Goal: Task Accomplishment & Management: Use online tool/utility

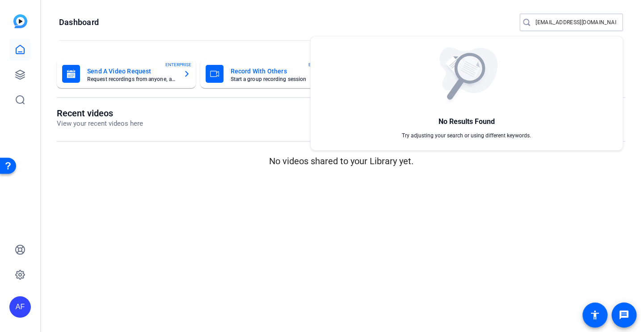
click at [191, 4] on div at bounding box center [320, 166] width 641 height 332
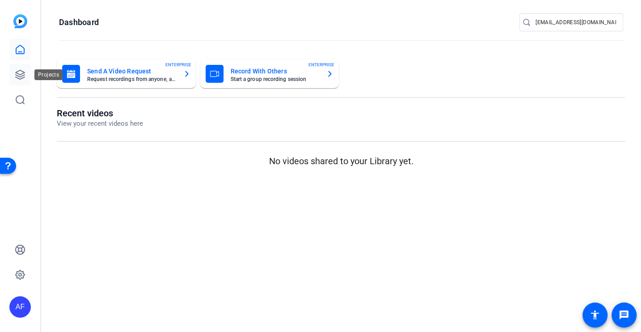
click at [17, 72] on icon at bounding box center [20, 74] width 9 height 9
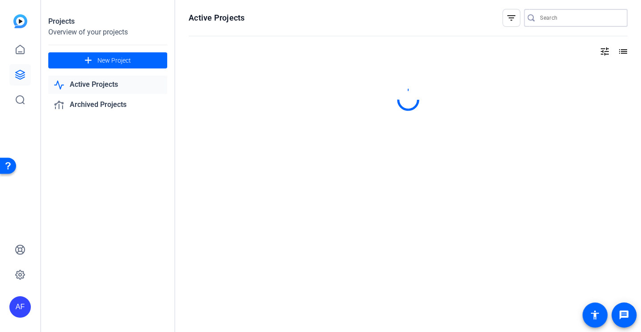
click at [541, 17] on input "Search" at bounding box center [580, 18] width 81 height 11
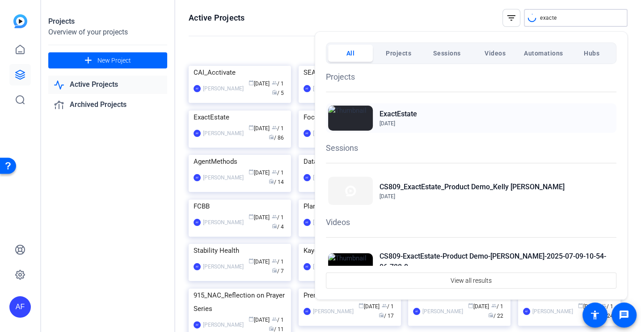
type input "exacte"
click at [408, 118] on h2 "ExactEstate" at bounding box center [399, 114] width 38 height 11
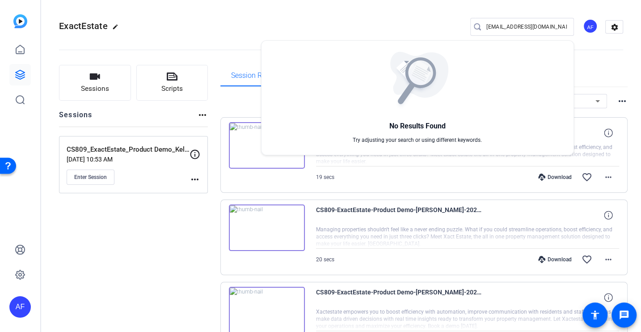
click at [100, 57] on div at bounding box center [320, 166] width 641 height 332
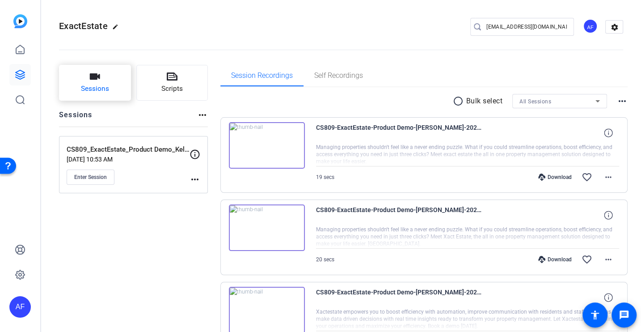
click at [94, 85] on span "Sessions" at bounding box center [95, 89] width 28 height 10
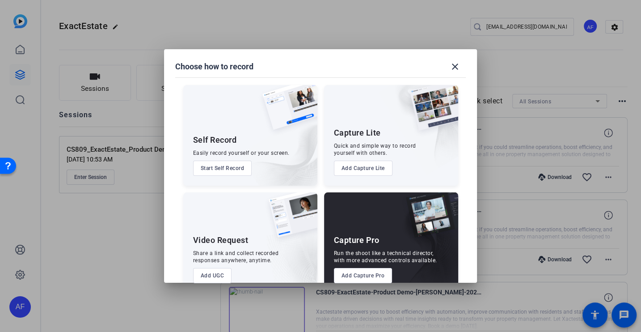
click at [362, 279] on button "Add Capture Pro" at bounding box center [363, 275] width 59 height 15
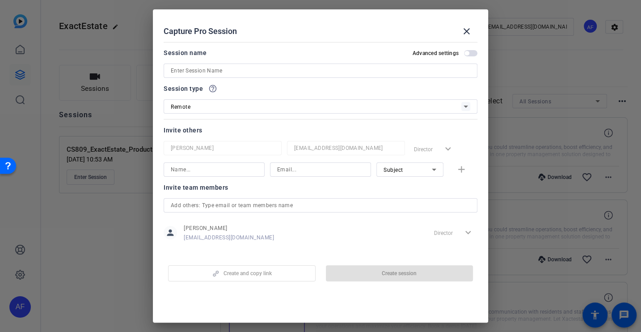
click at [199, 67] on input at bounding box center [321, 70] width 300 height 11
paste input "ES028 & ES031_Joseph Holsendolph_ExactEstate Expert"
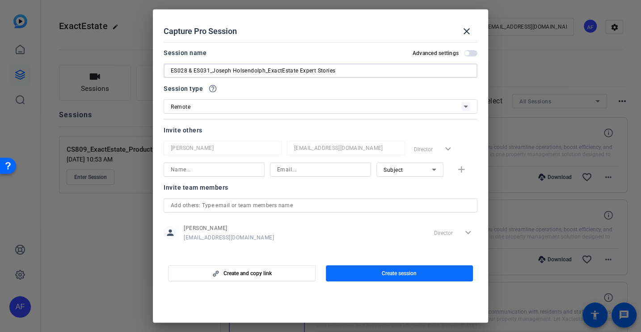
type input "ES028 & ES031_Joseph Holsendolph_ExactEstate Expert Stories"
click at [401, 275] on span "Create session" at bounding box center [399, 273] width 35 height 7
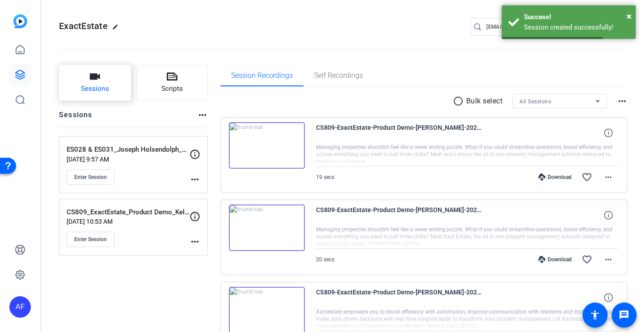
click at [77, 85] on button "Sessions" at bounding box center [95, 83] width 72 height 36
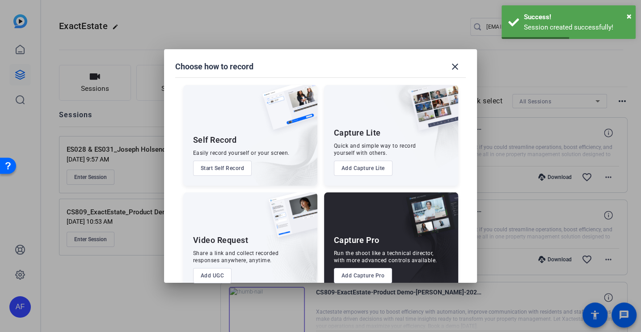
click at [370, 272] on button "Add Capture Pro" at bounding box center [363, 275] width 59 height 15
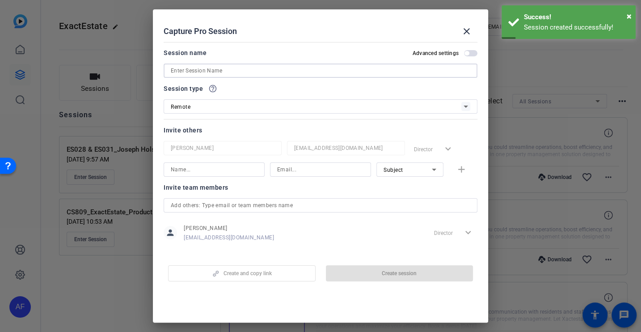
click at [259, 73] on input at bounding box center [321, 70] width 300 height 11
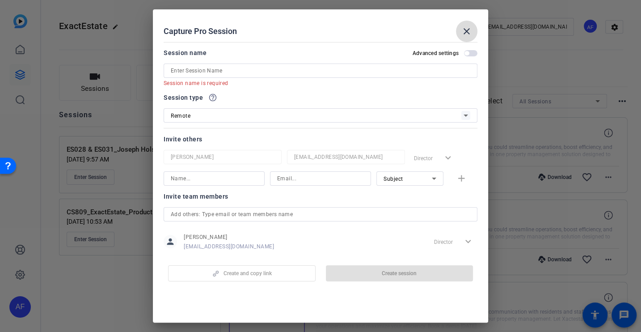
click at [467, 30] on mat-icon "close" at bounding box center [467, 31] width 11 height 11
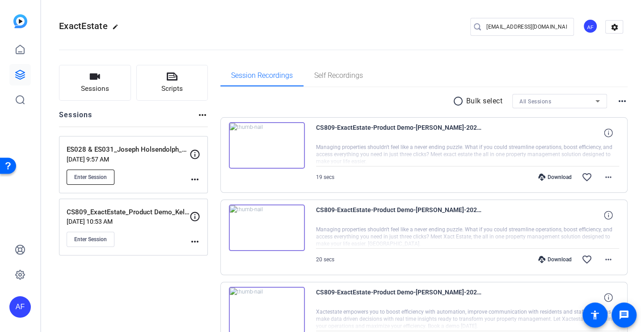
click at [86, 178] on span "Enter Session" at bounding box center [90, 177] width 33 height 7
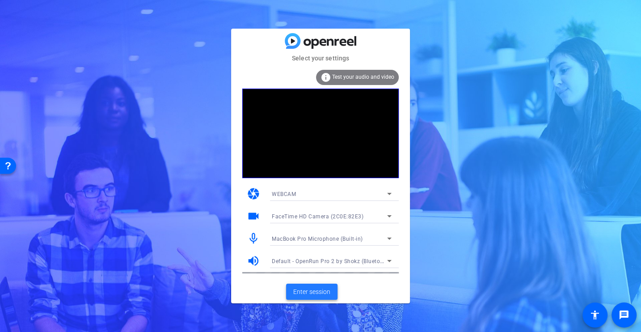
click at [315, 292] on span "Enter session" at bounding box center [311, 291] width 37 height 9
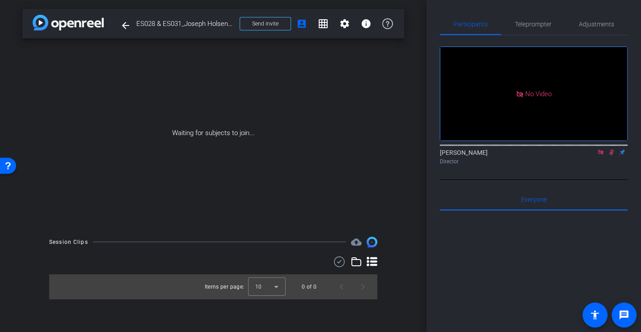
click at [601, 154] on icon at bounding box center [601, 151] width 5 height 5
click at [593, 155] on icon at bounding box center [590, 152] width 7 height 6
click at [270, 22] on span "Send invite" at bounding box center [265, 23] width 26 height 7
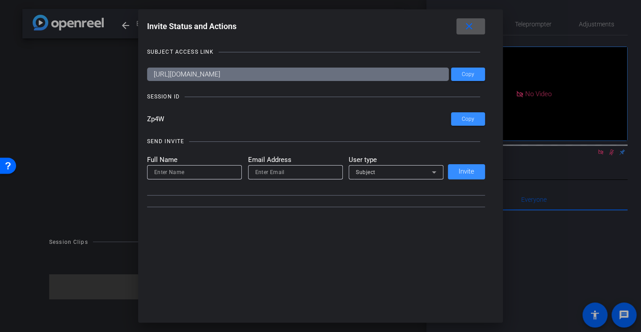
type input "team@yourlocalstudio.com"
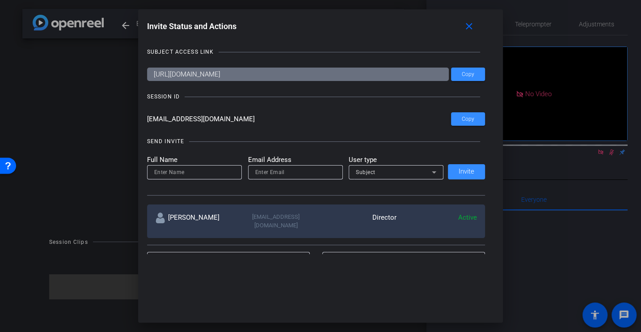
drag, startPoint x: 140, startPoint y: 119, endPoint x: 125, endPoint y: 119, distance: 15.7
click at [125, 119] on div "Invite Status and Actions close SUBJECT ACCESS LINK https://capture.openreel.co…" at bounding box center [320, 166] width 641 height 332
click at [478, 31] on span at bounding box center [471, 26] width 29 height 21
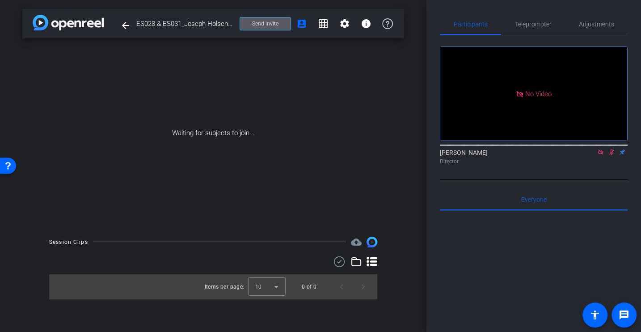
click at [239, 26] on span "Back to project Send invite account_box grid_on settings info" at bounding box center [316, 24] width 164 height 18
click at [275, 21] on span "Send invite" at bounding box center [265, 23] width 26 height 7
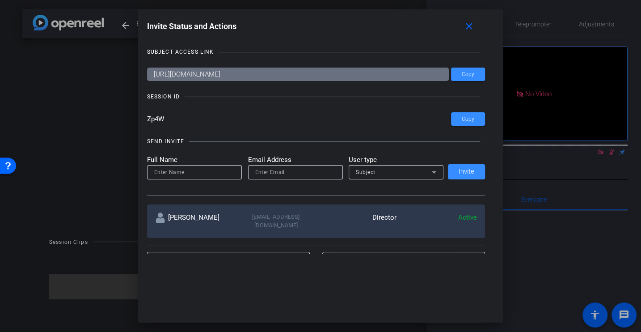
drag, startPoint x: 156, startPoint y: 117, endPoint x: 115, endPoint y: 116, distance: 40.7
click at [115, 116] on div "Invite Status and Actions close SUBJECT ACCESS LINK https://capture.openreel.co…" at bounding box center [320, 166] width 641 height 332
click at [470, 24] on mat-icon "close" at bounding box center [469, 26] width 11 height 11
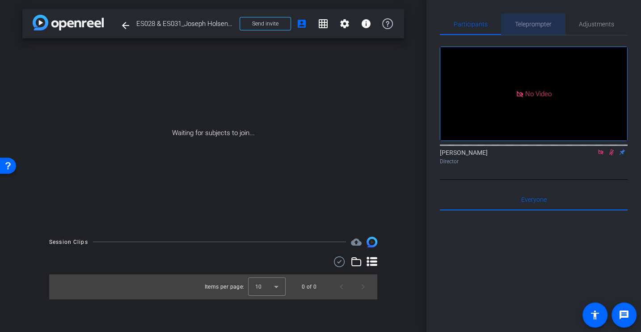
click at [530, 25] on span "Teleprompter" at bounding box center [533, 24] width 37 height 6
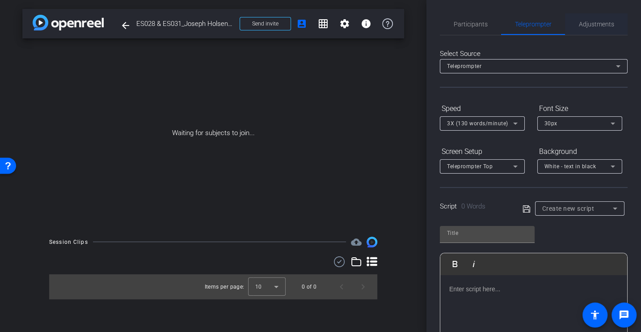
click at [592, 17] on span "Adjustments" at bounding box center [596, 23] width 35 height 21
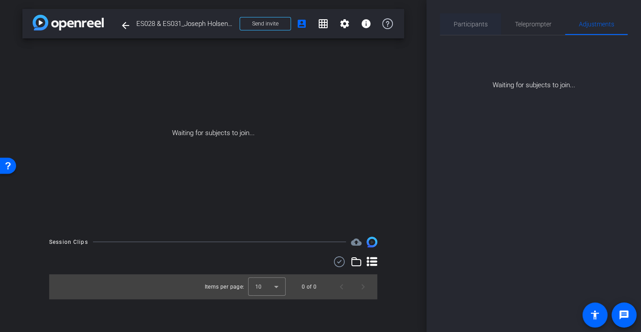
click at [459, 18] on span "Participants" at bounding box center [471, 23] width 34 height 21
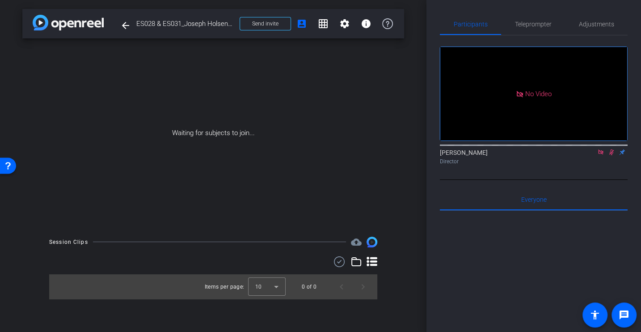
click at [599, 149] on icon at bounding box center [601, 151] width 5 height 5
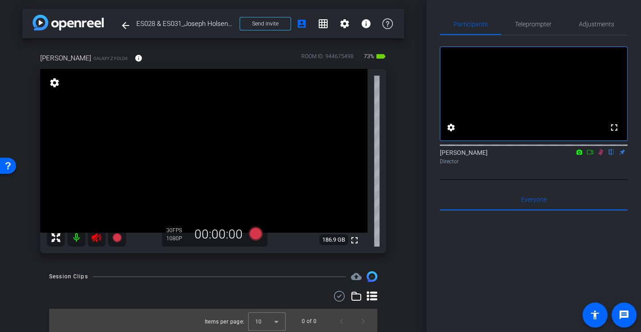
click at [602, 156] on mat-icon at bounding box center [601, 152] width 11 height 8
click at [93, 238] on icon at bounding box center [96, 237] width 9 height 9
click at [598, 23] on span "Adjustments" at bounding box center [596, 24] width 35 height 6
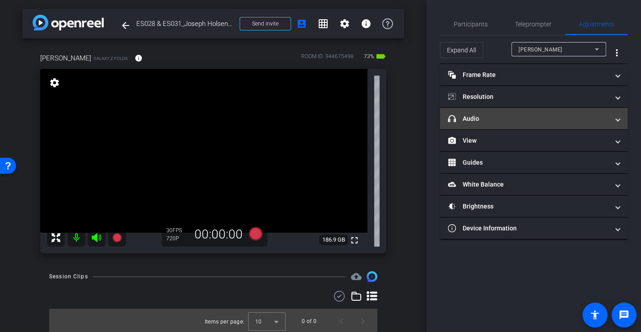
click at [479, 110] on mat-expansion-panel-header "headphone icon Audio" at bounding box center [534, 118] width 188 height 21
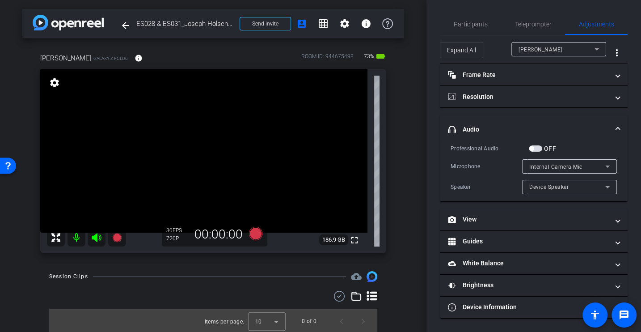
click at [479, 151] on div "Professional Audio" at bounding box center [490, 148] width 78 height 9
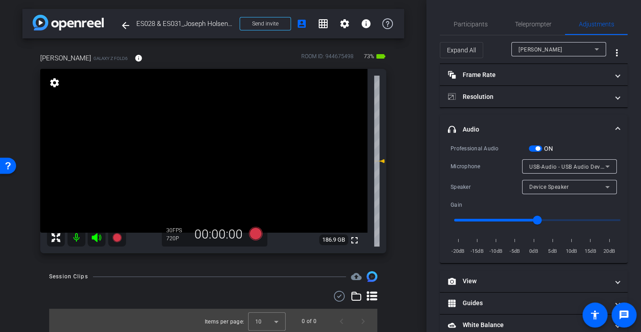
click at [472, 157] on div "Professional Audio ON Microphone USB-Audio - USB Audio Device Speaker Device Sp…" at bounding box center [534, 200] width 166 height 112
click at [476, 18] on span "Participants" at bounding box center [471, 23] width 34 height 21
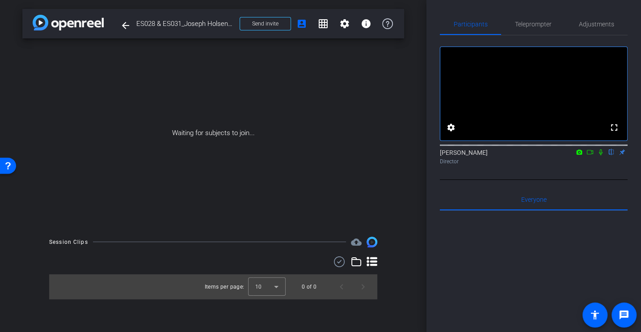
click at [380, 221] on div "Waiting for subjects to join..." at bounding box center [213, 132] width 382 height 189
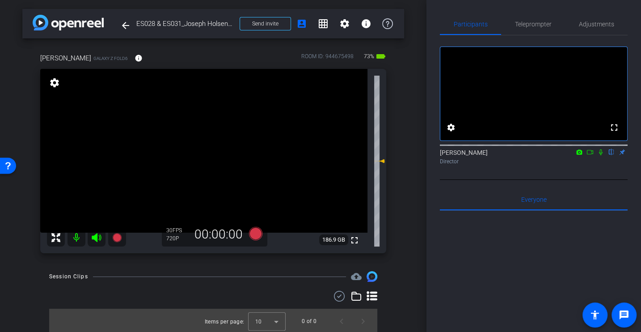
click at [95, 238] on icon at bounding box center [96, 237] width 9 height 9
click at [92, 238] on icon at bounding box center [96, 237] width 9 height 9
click at [595, 25] on span "Adjustments" at bounding box center [596, 24] width 35 height 6
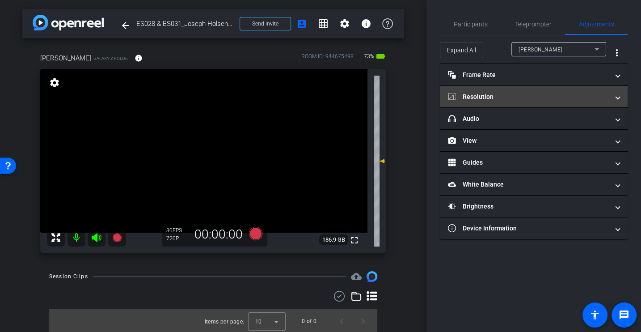
click at [493, 94] on mat-panel-title "Resolution" at bounding box center [528, 96] width 161 height 9
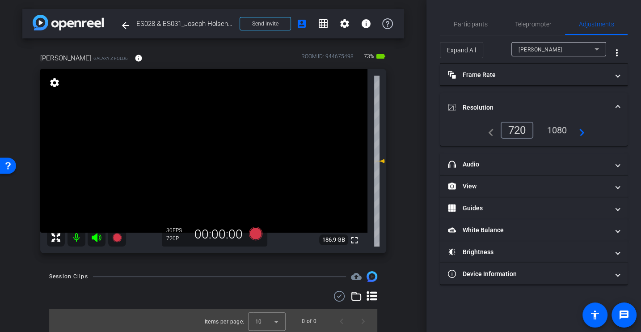
click at [552, 131] on div "1080" at bounding box center [557, 130] width 34 height 15
click at [464, 19] on span "Participants" at bounding box center [471, 23] width 34 height 21
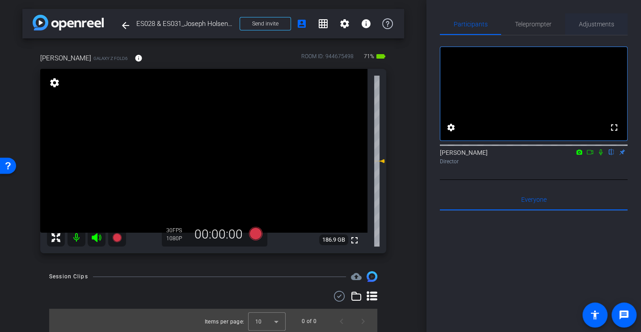
click at [594, 22] on span "Adjustments" at bounding box center [596, 24] width 35 height 6
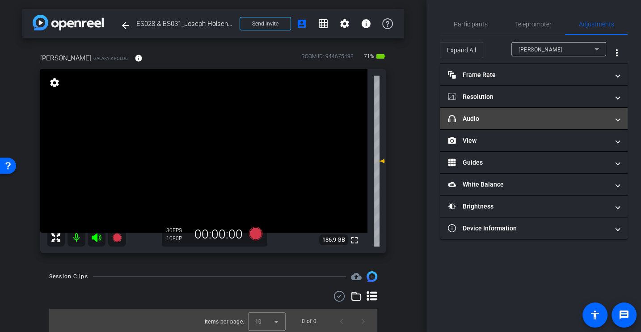
click at [478, 117] on mat-panel-title "headphone icon Audio" at bounding box center [528, 118] width 161 height 9
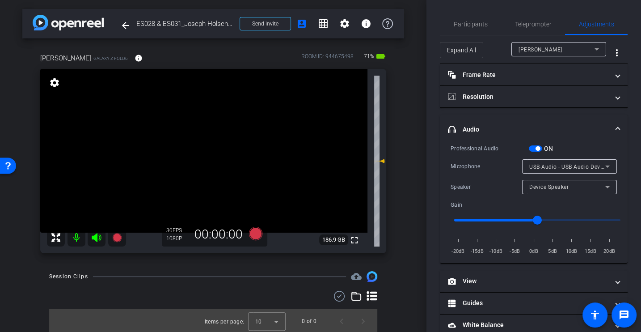
click at [473, 171] on div "Microphone USB-Audio - USB Audio Device" at bounding box center [534, 166] width 166 height 14
click at [456, 160] on div "Microphone USB-Audio - USB Audio Device" at bounding box center [534, 166] width 166 height 14
click at [247, 274] on div "Session Clips cloud_upload" at bounding box center [213, 276] width 328 height 11
click at [256, 235] on icon at bounding box center [255, 233] width 13 height 13
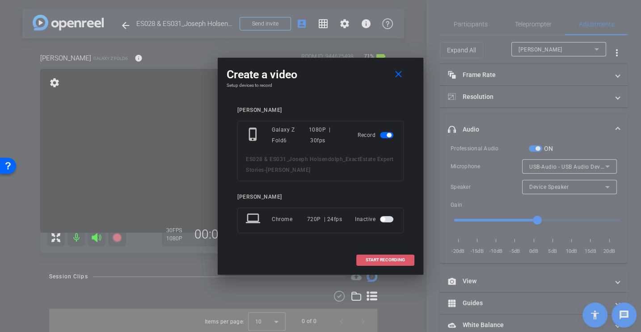
click at [374, 255] on span at bounding box center [385, 259] width 57 height 21
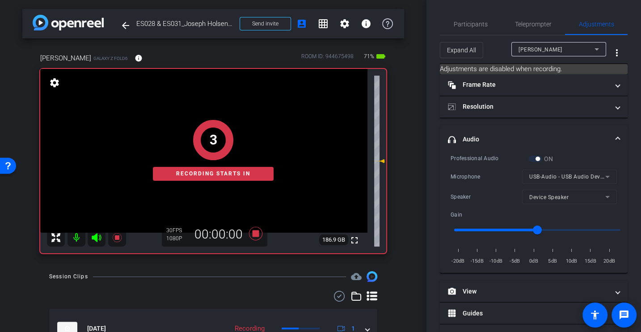
click at [472, 162] on div "Professional Audio ON Microphone USB-Audio - USB Audio Device Speaker Device Sp…" at bounding box center [534, 210] width 166 height 112
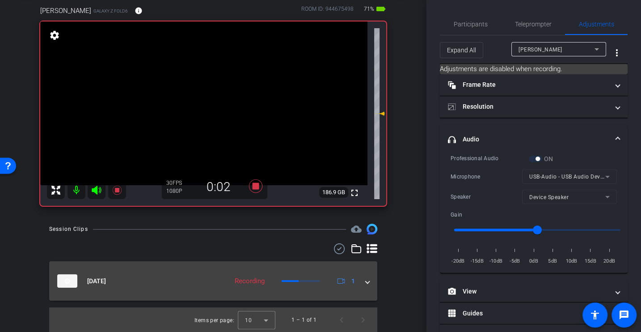
click at [367, 283] on span at bounding box center [368, 280] width 4 height 9
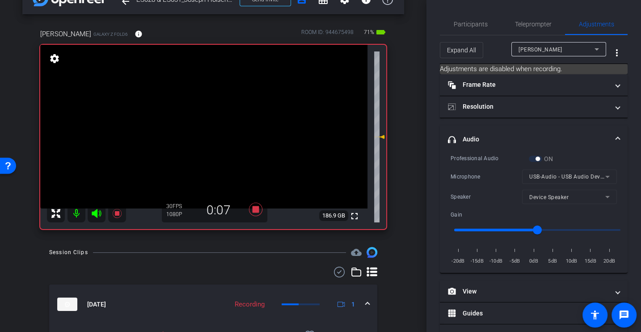
scroll to position [0, 0]
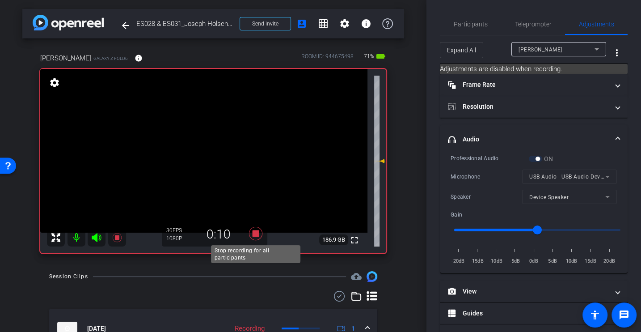
click at [255, 233] on icon at bounding box center [255, 233] width 13 height 13
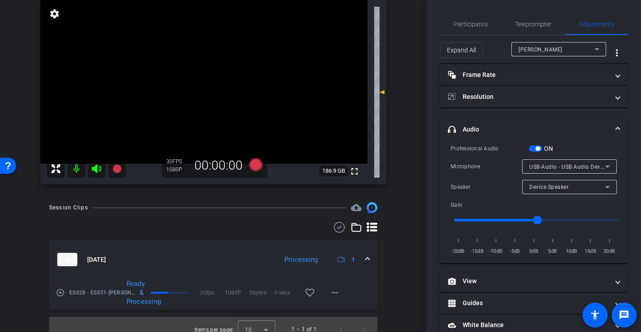
scroll to position [78, 0]
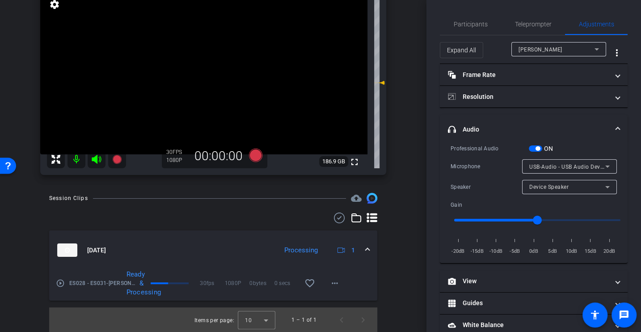
click at [60, 284] on mat-icon "play_circle_outline" at bounding box center [60, 283] width 9 height 9
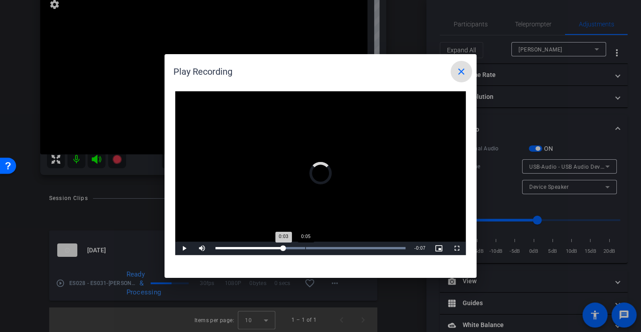
click at [305, 249] on div "Loaded : 100.00% 0:05 0:03" at bounding box center [310, 248] width 199 height 13
click at [358, 249] on div "Loaded : 100.00% 0:08 0:08" at bounding box center [310, 248] width 199 height 13
click at [460, 68] on mat-icon "close" at bounding box center [461, 71] width 11 height 11
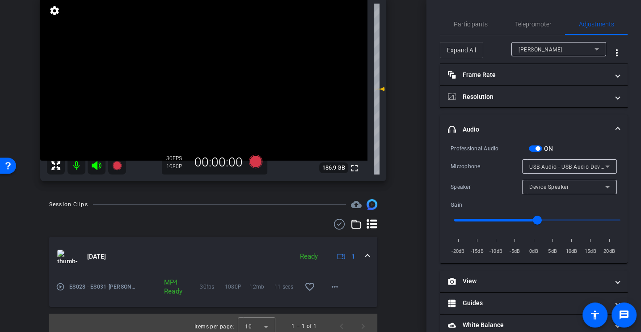
scroll to position [73, 0]
click at [58, 286] on mat-icon "play_circle_outline" at bounding box center [60, 285] width 9 height 9
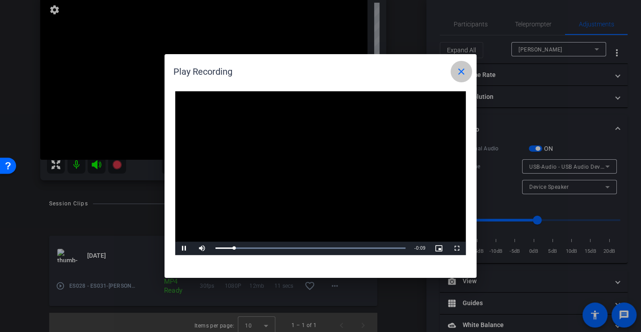
click at [462, 72] on mat-icon "close" at bounding box center [461, 71] width 11 height 11
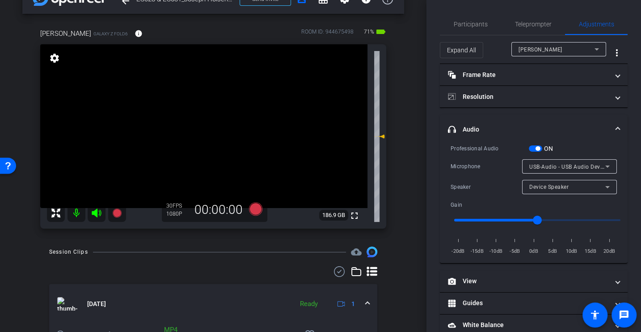
scroll to position [0, 0]
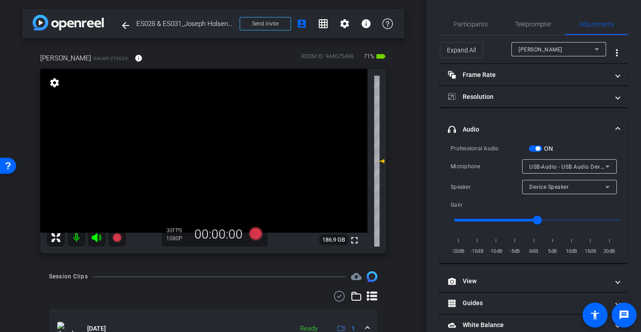
click at [466, 160] on div "Microphone USB-Audio - USB Audio Device" at bounding box center [534, 166] width 166 height 14
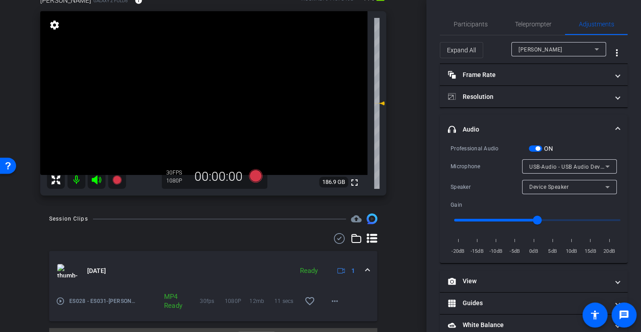
scroll to position [56, 0]
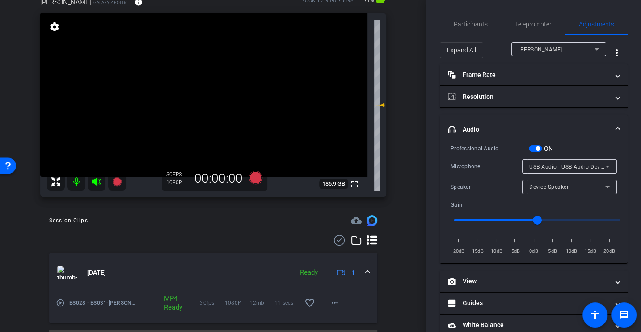
click at [483, 163] on div "Microphone" at bounding box center [487, 166] width 72 height 9
click at [489, 154] on div "Professional Audio ON Microphone USB-Audio - USB Audio Device Speaker Device Sp…" at bounding box center [534, 200] width 166 height 112
click at [478, 137] on mat-expansion-panel-header "headphone icon Audio" at bounding box center [534, 129] width 188 height 29
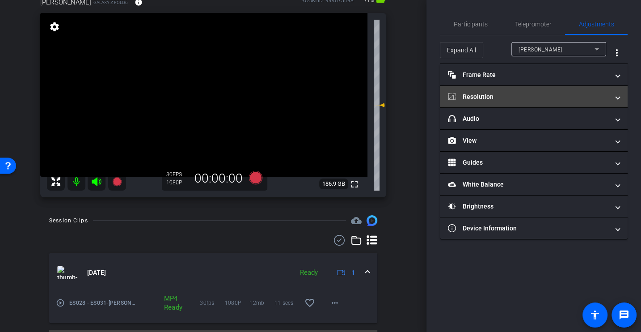
click at [497, 95] on mat-panel-title "Resolution" at bounding box center [528, 96] width 161 height 9
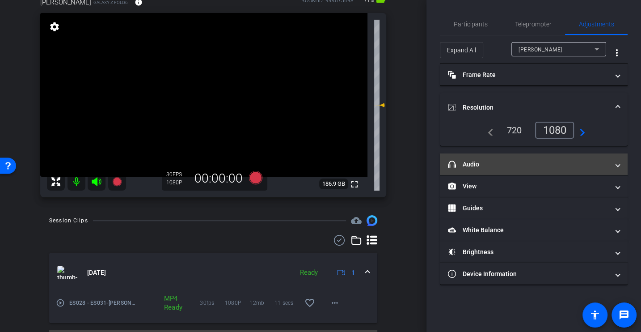
click at [484, 170] on mat-expansion-panel-header "headphone icon Audio" at bounding box center [534, 163] width 188 height 21
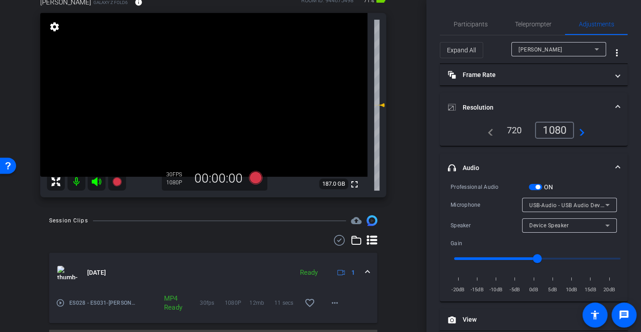
click at [487, 194] on div "Professional Audio ON Microphone USB-Audio - USB Audio Device Speaker Device Sp…" at bounding box center [534, 238] width 166 height 112
click at [460, 26] on span "Participants" at bounding box center [471, 24] width 34 height 6
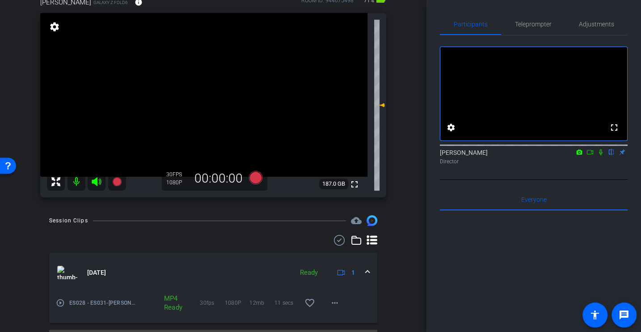
scroll to position [78, 0]
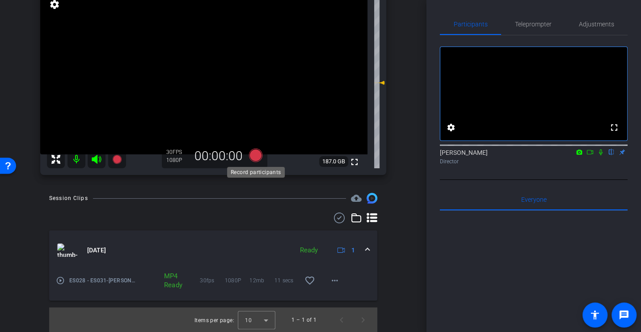
click at [255, 154] on icon at bounding box center [255, 155] width 13 height 13
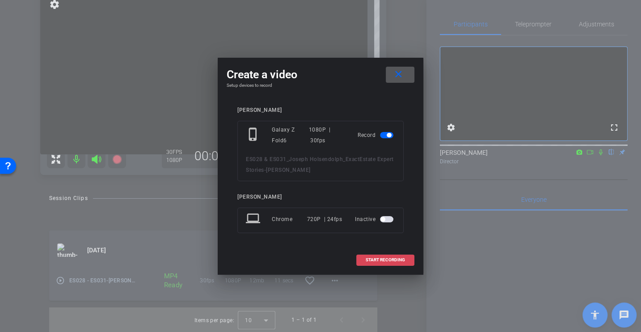
click at [391, 259] on span "START RECORDING" at bounding box center [385, 260] width 39 height 4
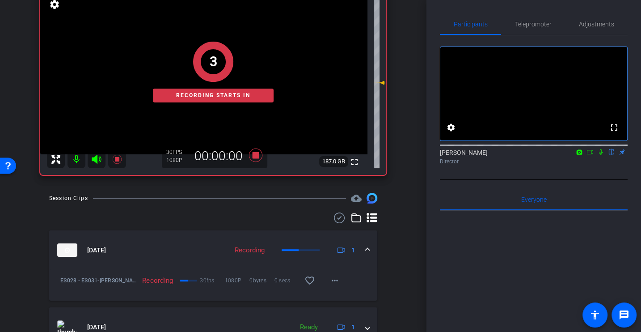
click at [404, 266] on div "Session Clips cloud_upload Sep 15, 2025 Recording 1 ES028 - ES031-Joseph Holsen…" at bounding box center [213, 286] width 382 height 186
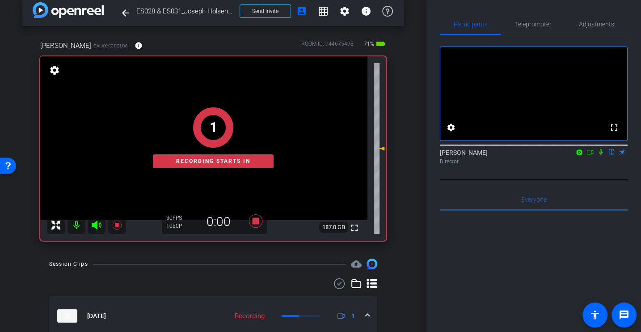
scroll to position [11, 0]
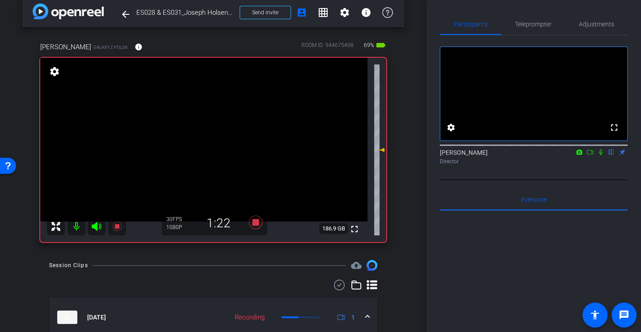
click at [601, 155] on icon at bounding box center [601, 152] width 7 height 6
click at [604, 156] on mat-icon at bounding box center [601, 152] width 11 height 8
click at [599, 155] on icon at bounding box center [601, 152] width 4 height 6
click at [567, 180] on div "fullscreen settings Alex Ferguson flip Director" at bounding box center [534, 107] width 188 height 144
click at [600, 155] on icon at bounding box center [601, 152] width 7 height 6
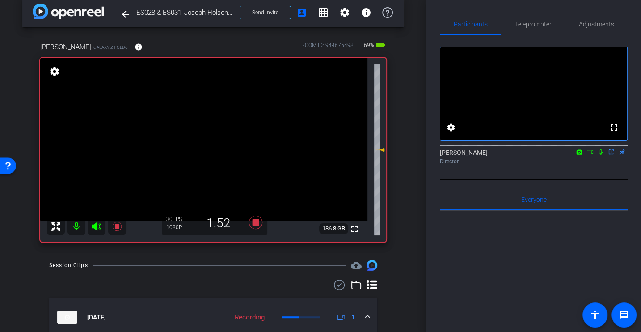
click at [601, 155] on icon at bounding box center [601, 152] width 7 height 6
click at [600, 156] on mat-icon at bounding box center [601, 152] width 11 height 8
click at [602, 155] on icon at bounding box center [601, 152] width 7 height 6
click at [599, 155] on icon at bounding box center [601, 152] width 5 height 6
click at [598, 155] on icon at bounding box center [601, 152] width 7 height 6
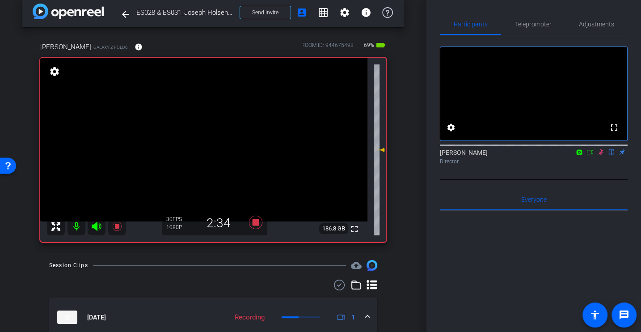
click at [600, 155] on icon at bounding box center [601, 152] width 7 height 6
click at [605, 180] on div "fullscreen settings Alex Ferguson flip Director" at bounding box center [534, 107] width 188 height 144
click at [601, 155] on icon at bounding box center [601, 152] width 4 height 6
click at [601, 155] on icon at bounding box center [601, 152] width 5 height 6
click at [601, 155] on icon at bounding box center [601, 152] width 7 height 6
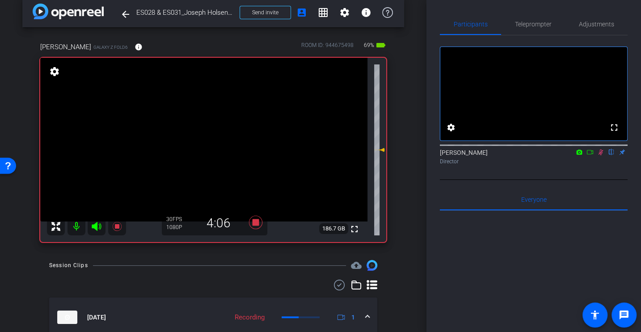
click at [603, 155] on icon at bounding box center [601, 152] width 7 height 6
click at [601, 155] on icon at bounding box center [601, 152] width 7 height 6
click at [600, 168] on div "Alex Ferguson flip Director" at bounding box center [534, 154] width 188 height 27
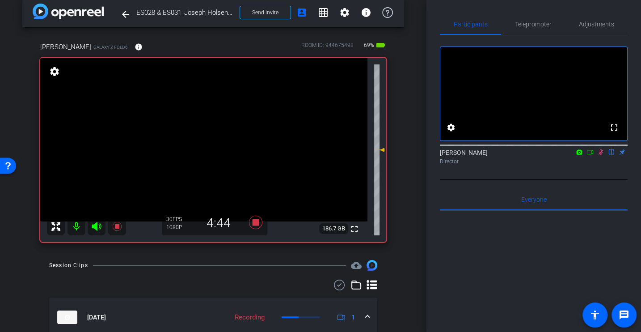
click at [601, 155] on icon at bounding box center [601, 152] width 7 height 6
click at [597, 166] on div "Director" at bounding box center [534, 161] width 188 height 8
click at [603, 155] on icon at bounding box center [601, 152] width 7 height 6
click at [600, 155] on icon at bounding box center [601, 152] width 7 height 6
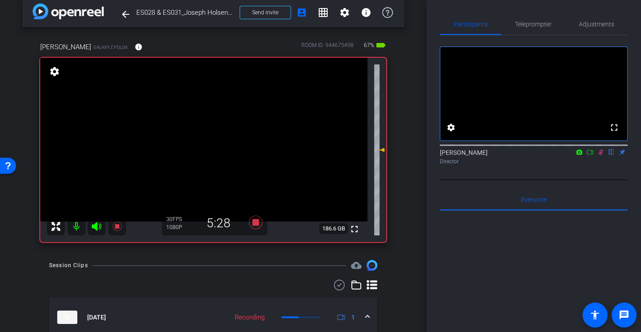
click at [600, 155] on icon at bounding box center [601, 152] width 5 height 6
click at [598, 155] on icon at bounding box center [601, 152] width 7 height 6
click at [602, 155] on icon at bounding box center [601, 152] width 7 height 6
click at [601, 155] on icon at bounding box center [601, 152] width 4 height 6
click at [602, 166] on div "Alex Ferguson flip Director" at bounding box center [534, 156] width 188 height 17
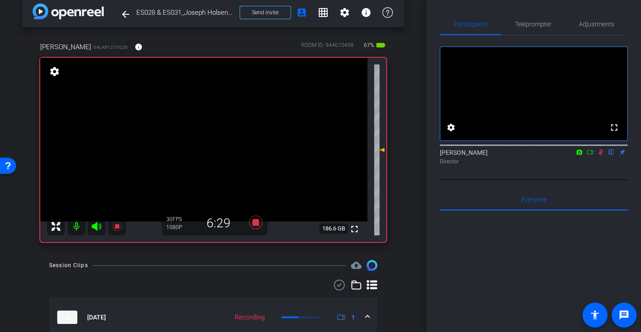
click at [602, 155] on icon at bounding box center [601, 152] width 7 height 6
click at [599, 155] on icon at bounding box center [601, 152] width 7 height 6
click at [602, 155] on icon at bounding box center [601, 152] width 7 height 6
click at [600, 155] on icon at bounding box center [601, 152] width 7 height 6
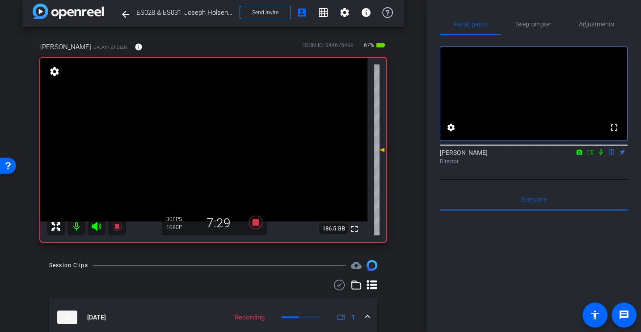
click at [600, 155] on icon at bounding box center [601, 152] width 7 height 6
click at [599, 155] on icon at bounding box center [601, 152] width 7 height 6
click at [522, 166] on div "Director" at bounding box center [534, 161] width 188 height 8
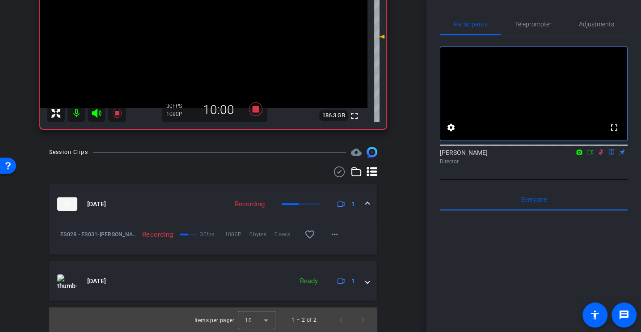
scroll to position [0, 0]
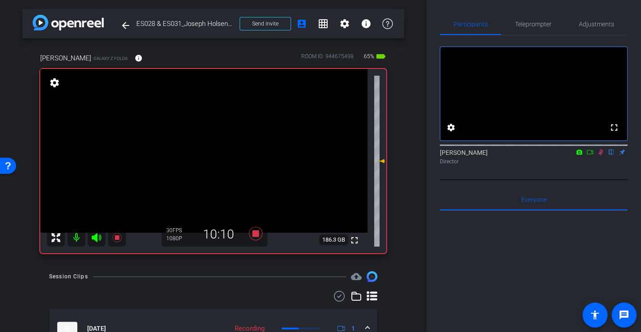
click at [601, 155] on icon at bounding box center [601, 152] width 5 height 6
click at [259, 234] on icon at bounding box center [255, 233] width 13 height 13
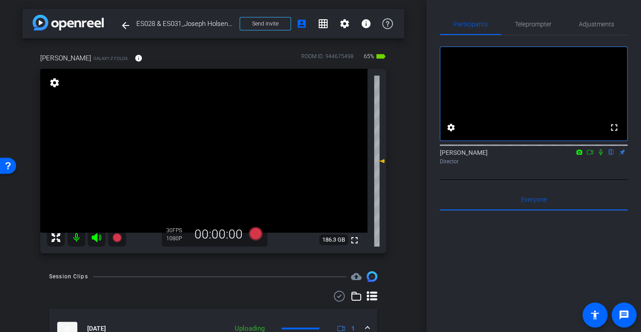
scroll to position [24, 0]
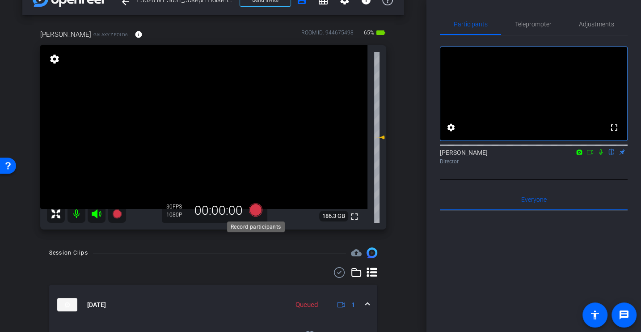
click at [256, 212] on icon at bounding box center [255, 209] width 13 height 13
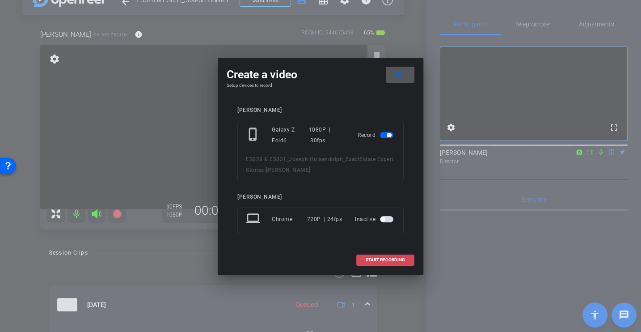
click at [395, 259] on span "START RECORDING" at bounding box center [385, 260] width 39 height 4
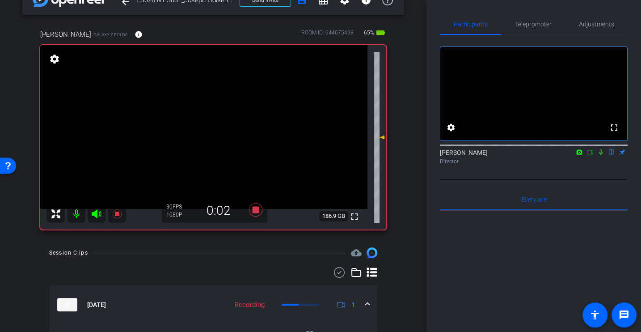
click at [567, 180] on div "fullscreen settings Alex Ferguson flip Director" at bounding box center [534, 107] width 188 height 144
click at [603, 155] on icon at bounding box center [601, 152] width 7 height 6
click at [600, 155] on icon at bounding box center [601, 152] width 7 height 6
click at [600, 155] on icon at bounding box center [601, 152] width 4 height 6
click at [565, 168] on div "Alex Ferguson flip Director" at bounding box center [534, 154] width 188 height 27
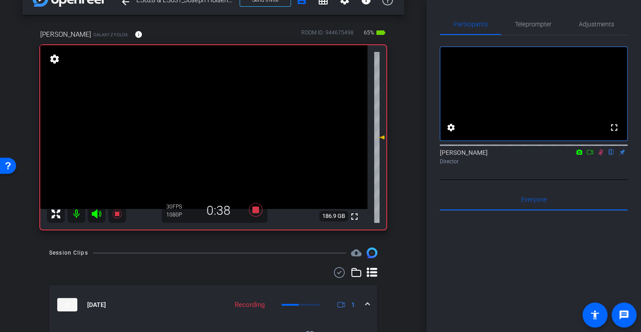
click at [583, 180] on div "fullscreen settings Alex Ferguson flip Director" at bounding box center [534, 107] width 188 height 144
click at [599, 155] on icon at bounding box center [601, 152] width 7 height 6
click at [598, 195] on div "fullscreen settings Alex Ferguson flip Director Everyone 0 Mark all read To: Ev…" at bounding box center [534, 260] width 188 height 450
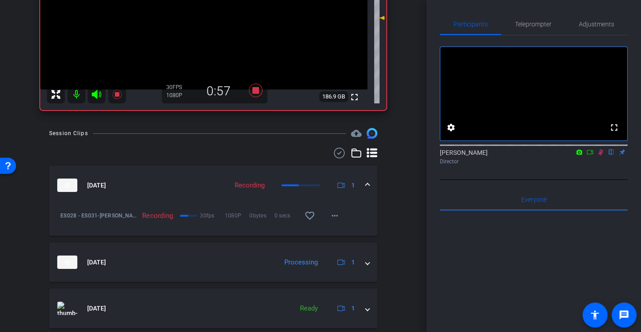
scroll to position [0, 0]
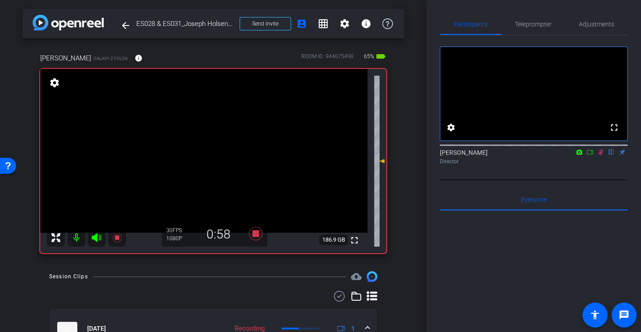
click at [533, 168] on div "Alex Ferguson flip Director" at bounding box center [534, 154] width 188 height 27
click at [601, 155] on icon at bounding box center [601, 152] width 7 height 6
click at [602, 155] on icon at bounding box center [601, 152] width 7 height 6
click at [555, 179] on div "fullscreen settings Alex Ferguson flip Director" at bounding box center [534, 107] width 188 height 144
click at [604, 155] on icon at bounding box center [601, 152] width 7 height 6
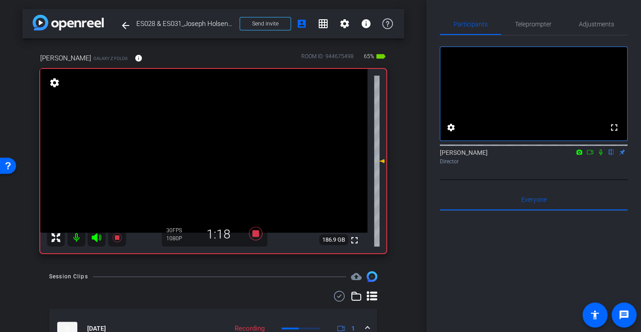
click at [599, 155] on icon at bounding box center [601, 152] width 4 height 6
click at [595, 180] on div "fullscreen settings Alex Ferguson flip Director" at bounding box center [534, 107] width 188 height 144
click at [601, 155] on icon at bounding box center [601, 152] width 7 height 6
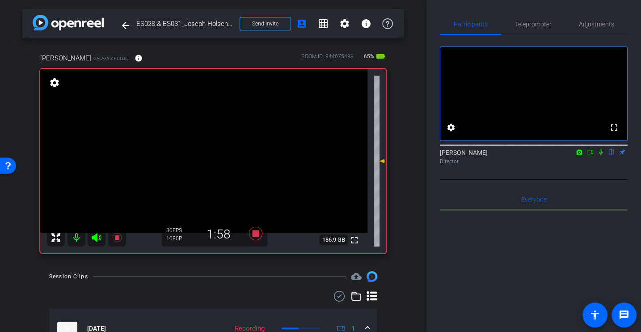
click at [601, 155] on icon at bounding box center [601, 152] width 7 height 6
click at [603, 155] on icon at bounding box center [601, 152] width 7 height 6
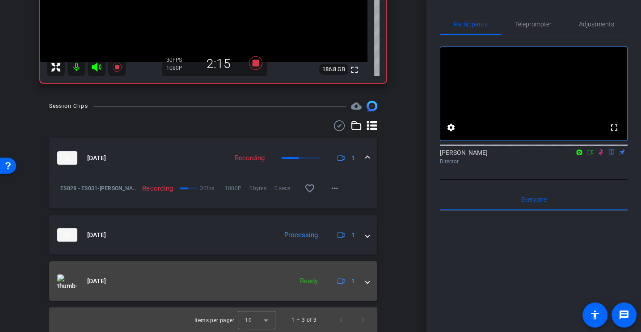
click at [365, 281] on div "Sep 15, 2025 Ready 1" at bounding box center [211, 280] width 309 height 13
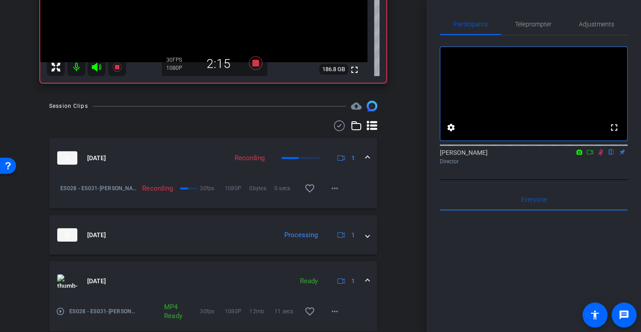
click at [53, 312] on div "play_circle_outline ES028 - ES031-Joseph Holsendolph-ExactEstate Expert Stories…" at bounding box center [213, 316] width 328 height 31
click at [62, 312] on mat-icon "play_circle_outline" at bounding box center [60, 311] width 9 height 9
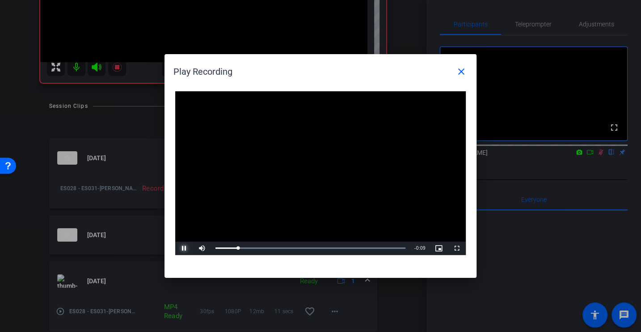
click at [180, 248] on span "Video Player" at bounding box center [184, 248] width 18 height 0
click at [462, 68] on mat-icon "close" at bounding box center [461, 71] width 11 height 11
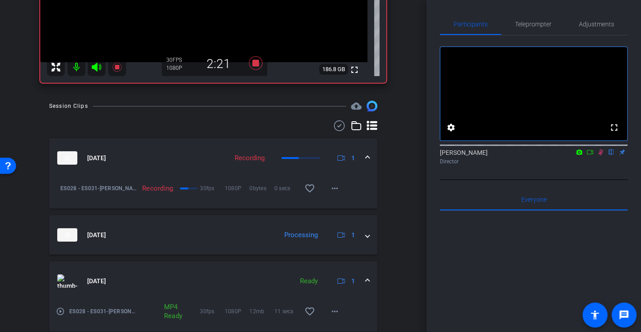
scroll to position [0, 0]
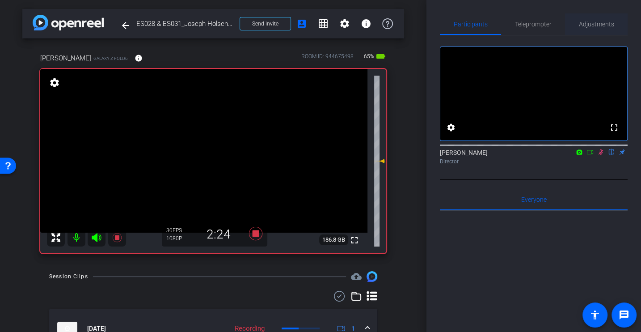
click at [592, 21] on span "Adjustments" at bounding box center [596, 24] width 35 height 6
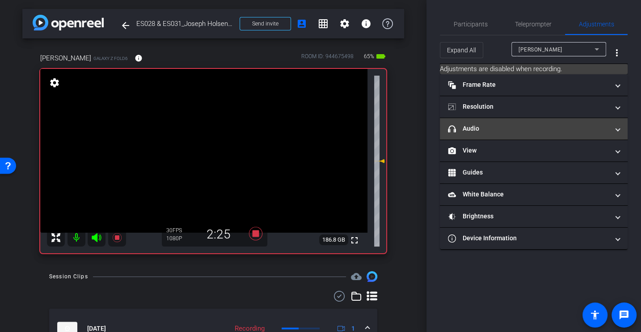
click at [483, 134] on mat-expansion-panel-header "headphone icon Audio" at bounding box center [534, 128] width 188 height 21
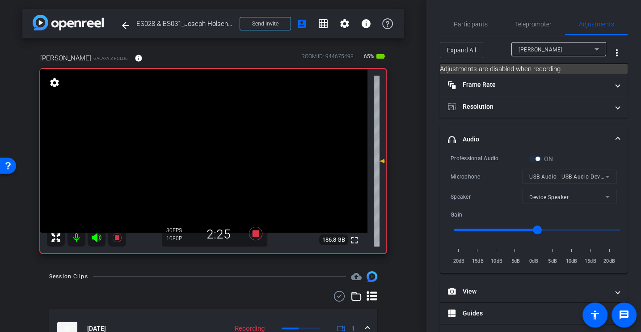
click at [499, 183] on div "Professional Audio ON Microphone USB-Audio - USB Audio Device Speaker Device Sp…" at bounding box center [534, 210] width 166 height 112
click at [477, 22] on span "Participants" at bounding box center [471, 24] width 34 height 6
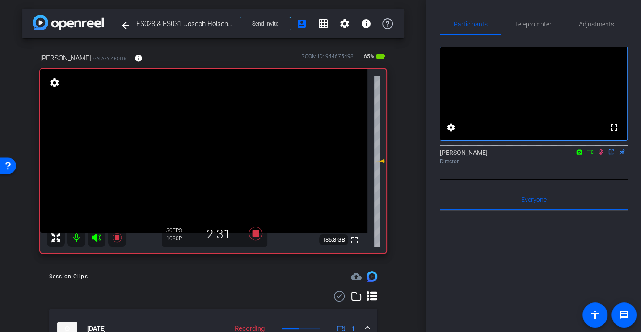
click at [602, 155] on icon at bounding box center [601, 152] width 5 height 6
click at [602, 155] on icon at bounding box center [601, 152] width 4 height 6
click at [556, 166] on div "Director" at bounding box center [534, 161] width 188 height 8
click at [600, 155] on icon at bounding box center [601, 152] width 7 height 6
click at [538, 166] on div "Director" at bounding box center [534, 161] width 188 height 8
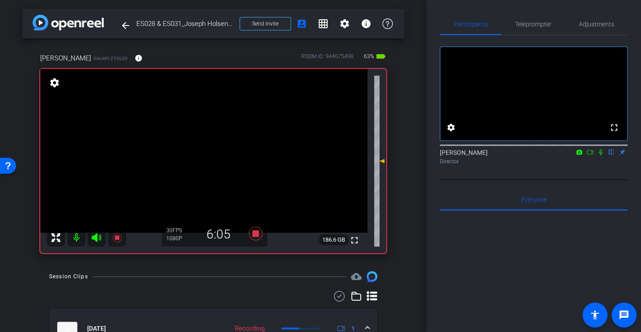
click at [603, 155] on icon at bounding box center [601, 152] width 7 height 6
click at [602, 155] on icon at bounding box center [601, 152] width 7 height 6
click at [591, 168] on div "Alex Ferguson flip Director" at bounding box center [534, 154] width 188 height 27
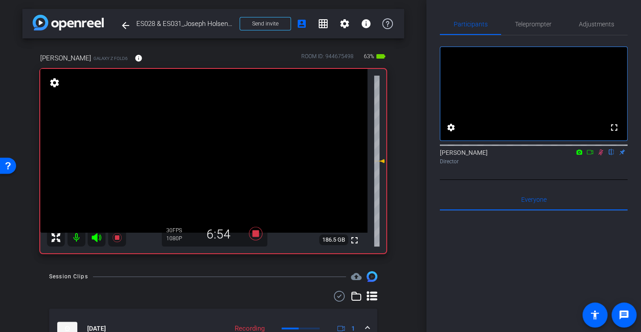
click at [598, 180] on div "fullscreen settings Alex Ferguson flip Director" at bounding box center [534, 107] width 188 height 144
click at [590, 166] on div "Director" at bounding box center [534, 161] width 188 height 8
click at [604, 156] on mat-icon at bounding box center [601, 152] width 11 height 8
click at [602, 155] on icon at bounding box center [601, 152] width 7 height 6
click at [597, 180] on div "fullscreen settings Alex Ferguson flip Director" at bounding box center [534, 107] width 188 height 144
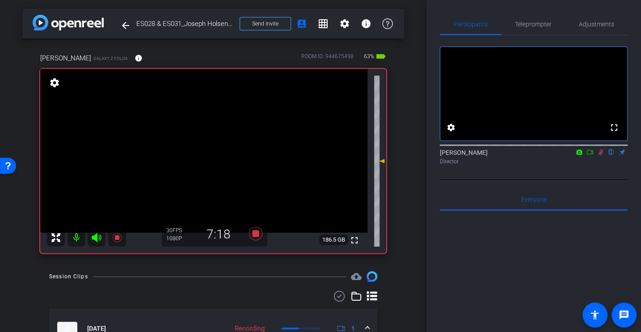
click at [583, 179] on div "fullscreen settings Alex Ferguson flip Director" at bounding box center [534, 107] width 188 height 144
click at [573, 180] on div "fullscreen settings Alex Ferguson flip Director" at bounding box center [534, 107] width 188 height 144
click at [601, 155] on icon at bounding box center [601, 152] width 7 height 6
click at [596, 156] on mat-icon at bounding box center [601, 152] width 11 height 8
click at [599, 168] on div "Alex Ferguson flip Director" at bounding box center [534, 154] width 188 height 27
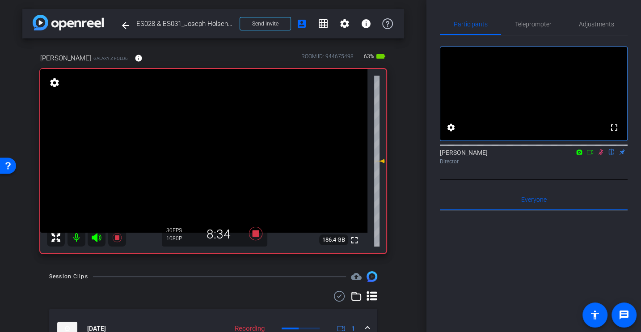
click at [603, 168] on div "Alex Ferguson flip Director" at bounding box center [534, 154] width 188 height 27
click at [600, 155] on icon at bounding box center [601, 152] width 7 height 6
click at [601, 155] on icon at bounding box center [601, 152] width 7 height 6
click at [601, 180] on div "fullscreen settings Alex Ferguson flip Director" at bounding box center [534, 107] width 188 height 144
click at [577, 180] on div "fullscreen settings Alex Ferguson flip Director" at bounding box center [534, 107] width 188 height 144
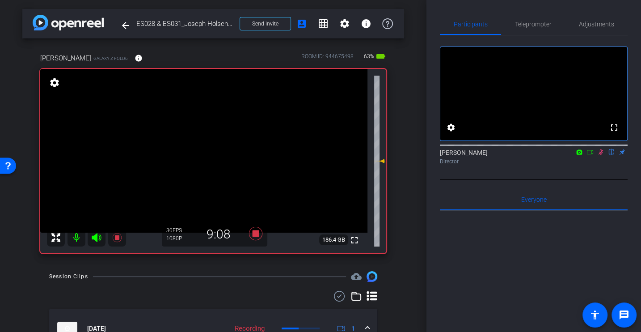
click at [599, 155] on icon at bounding box center [601, 152] width 5 height 6
click at [599, 155] on icon at bounding box center [601, 152] width 4 height 6
click at [601, 155] on icon at bounding box center [601, 152] width 5 height 6
click at [253, 236] on icon at bounding box center [255, 233] width 13 height 13
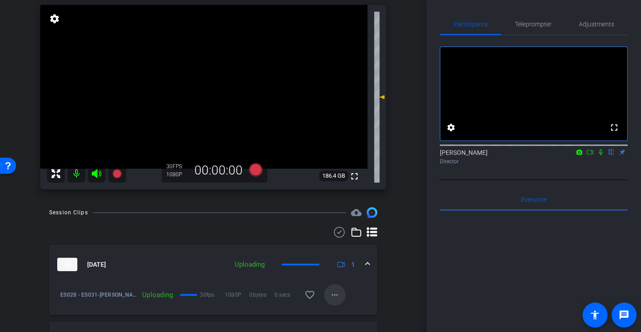
scroll to position [67, 0]
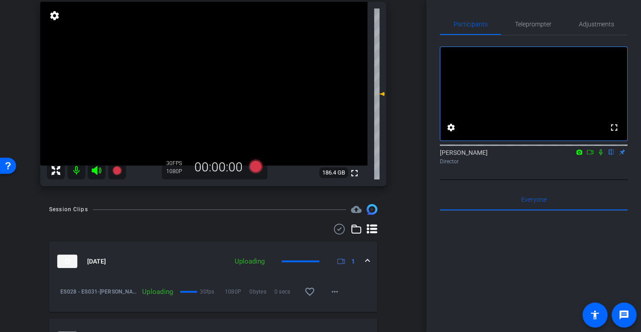
click at [273, 211] on div "Session Clips cloud_upload" at bounding box center [213, 209] width 328 height 11
click at [259, 166] on icon at bounding box center [255, 166] width 13 height 13
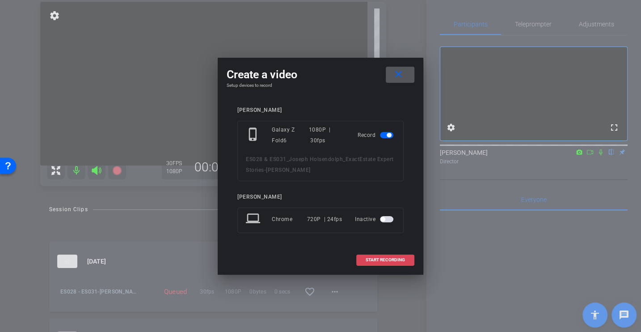
click at [384, 258] on span "START RECORDING" at bounding box center [385, 260] width 39 height 4
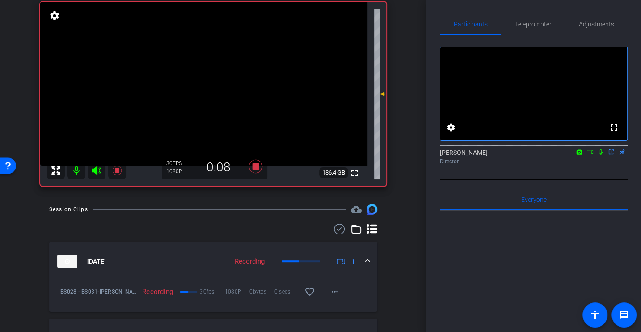
click at [603, 155] on icon at bounding box center [601, 152] width 7 height 6
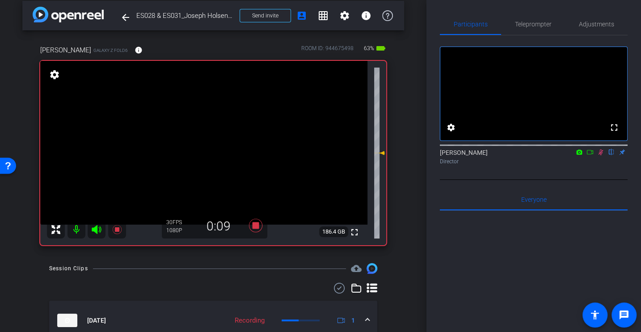
scroll to position [8, 0]
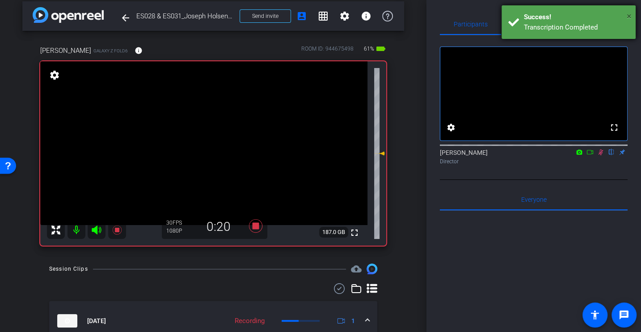
click at [628, 13] on span "×" at bounding box center [629, 16] width 5 height 11
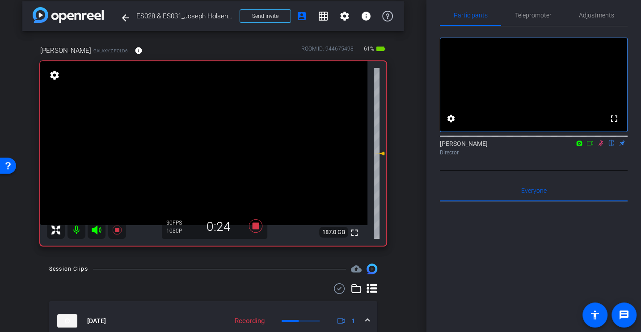
scroll to position [12, 0]
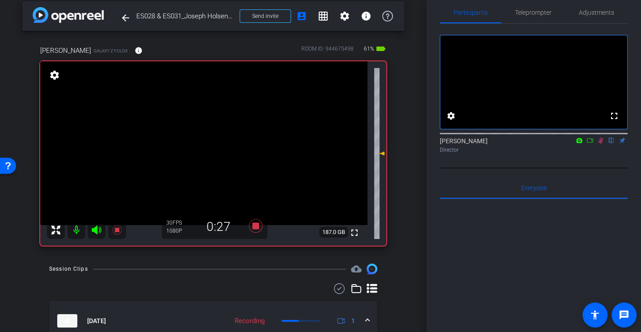
drag, startPoint x: 597, startPoint y: 153, endPoint x: 586, endPoint y: 167, distance: 17.5
click at [586, 157] on div "Alex Ferguson flip Director" at bounding box center [534, 142] width 188 height 27
click at [575, 157] on div "Alex Ferguson flip Director" at bounding box center [534, 142] width 188 height 27
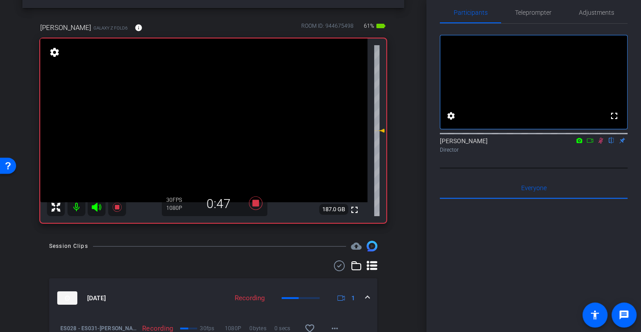
scroll to position [36, 0]
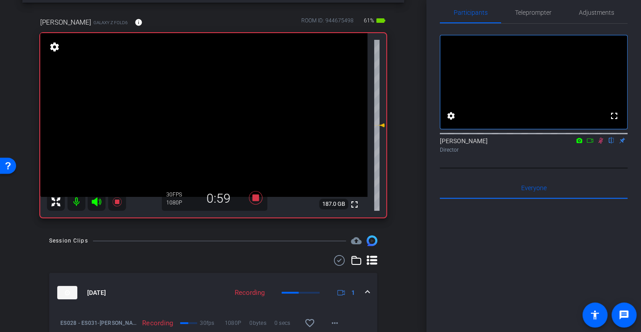
click at [604, 144] on icon at bounding box center [601, 140] width 7 height 6
click at [599, 144] on icon at bounding box center [601, 140] width 7 height 6
click at [600, 144] on icon at bounding box center [601, 140] width 7 height 6
click at [602, 144] on icon at bounding box center [601, 141] width 4 height 6
click at [593, 154] on div "Director" at bounding box center [534, 150] width 188 height 8
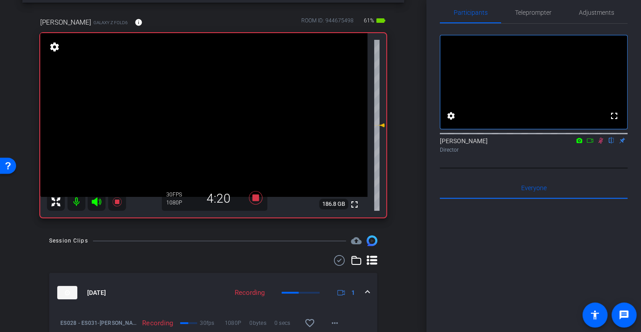
click at [600, 144] on icon at bounding box center [601, 140] width 7 height 6
click at [603, 144] on icon at bounding box center [601, 140] width 7 height 6
click at [601, 144] on icon at bounding box center [601, 140] width 7 height 6
click at [599, 144] on icon at bounding box center [601, 140] width 7 height 6
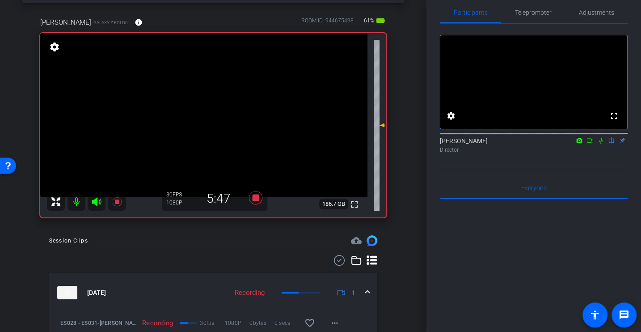
click at [599, 144] on icon at bounding box center [601, 140] width 7 height 6
click at [600, 144] on icon at bounding box center [601, 141] width 5 height 6
click at [602, 144] on icon at bounding box center [601, 140] width 7 height 6
click at [603, 144] on icon at bounding box center [601, 140] width 7 height 6
click at [602, 144] on icon at bounding box center [601, 140] width 7 height 6
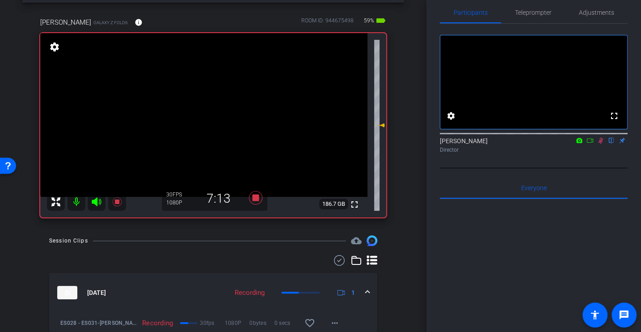
click at [601, 144] on icon at bounding box center [601, 141] width 5 height 6
click at [603, 144] on icon at bounding box center [601, 140] width 7 height 6
click at [565, 180] on div "fullscreen settings Alex Ferguson flip Director Everyone 0 Mark all read To: Ev…" at bounding box center [534, 249] width 188 height 450
click at [599, 144] on mat-icon at bounding box center [601, 140] width 11 height 8
click at [600, 144] on icon at bounding box center [601, 141] width 4 height 6
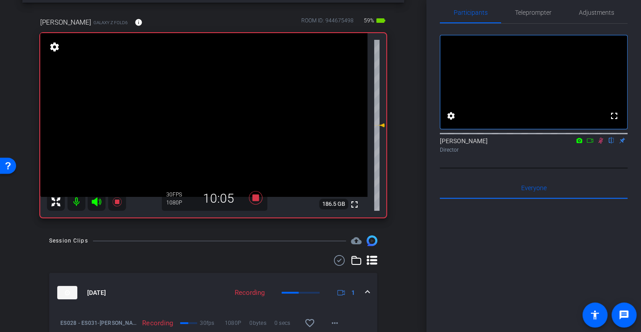
click at [598, 144] on icon at bounding box center [601, 140] width 7 height 6
click at [260, 198] on icon at bounding box center [255, 198] width 21 height 16
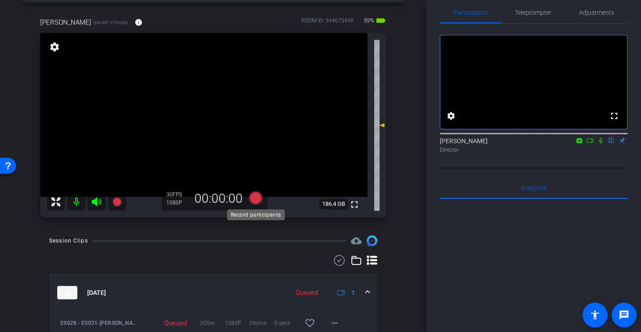
click at [255, 196] on icon at bounding box center [255, 197] width 13 height 13
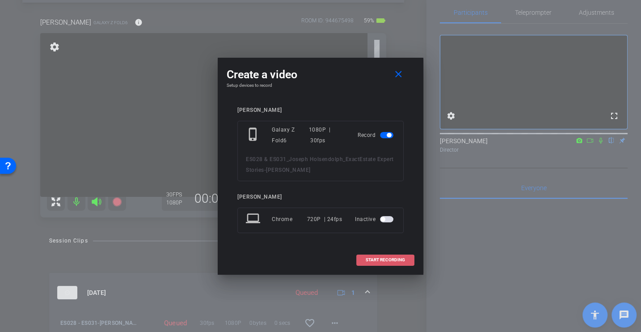
click at [374, 255] on span at bounding box center [385, 259] width 57 height 21
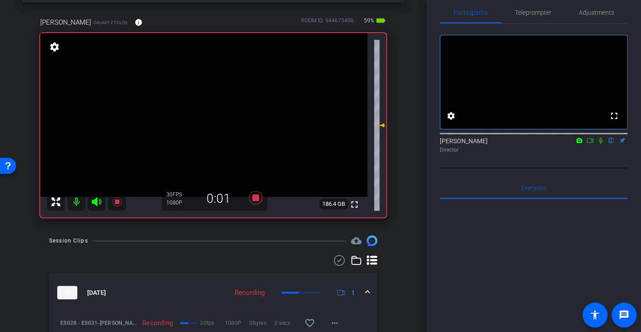
click at [601, 144] on icon at bounding box center [601, 140] width 7 height 6
click at [602, 144] on icon at bounding box center [601, 141] width 5 height 6
click at [600, 144] on icon at bounding box center [601, 140] width 7 height 6
click at [601, 144] on icon at bounding box center [601, 140] width 7 height 6
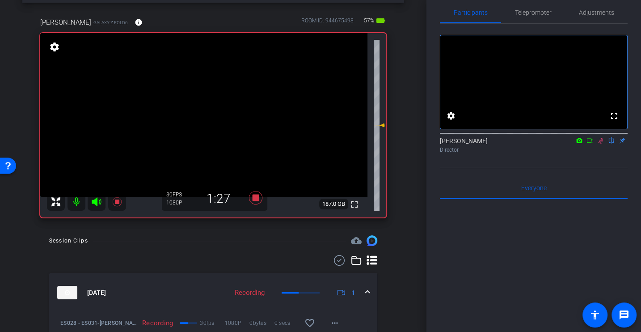
click at [603, 144] on icon at bounding box center [601, 140] width 7 height 6
click at [599, 144] on icon at bounding box center [601, 140] width 7 height 6
drag, startPoint x: 601, startPoint y: 152, endPoint x: 619, endPoint y: 160, distance: 20.0
click at [603, 144] on icon at bounding box center [601, 140] width 7 height 6
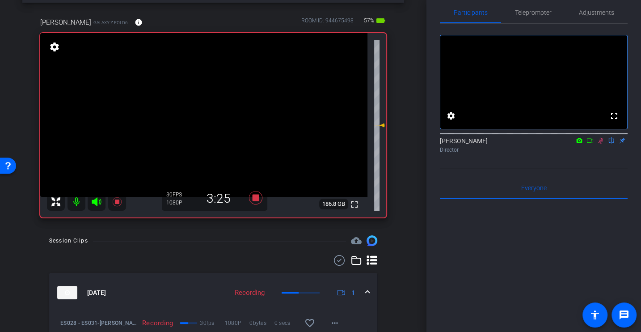
click at [557, 157] on div "Alex Ferguson flip Director" at bounding box center [534, 142] width 188 height 27
click at [576, 168] on div "fullscreen settings Alex Ferguson flip Director" at bounding box center [534, 96] width 188 height 144
click at [601, 144] on icon at bounding box center [601, 141] width 5 height 6
click at [601, 144] on mat-icon at bounding box center [601, 140] width 11 height 8
click at [601, 144] on icon at bounding box center [601, 141] width 5 height 6
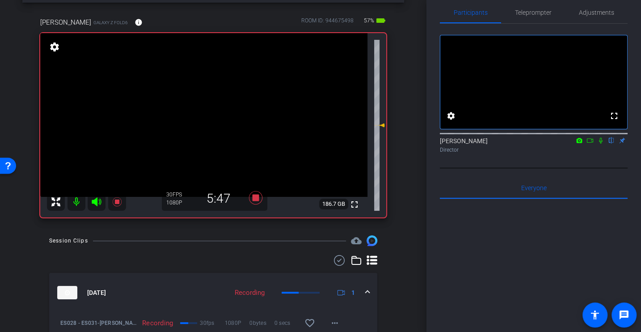
drag, startPoint x: 602, startPoint y: 152, endPoint x: 568, endPoint y: 221, distance: 77.4
click at [598, 154] on div "Alex Ferguson flip Director" at bounding box center [534, 144] width 188 height 17
click at [603, 144] on icon at bounding box center [601, 140] width 7 height 6
click at [510, 154] on div "Director" at bounding box center [534, 150] width 188 height 8
click at [601, 144] on icon at bounding box center [601, 141] width 5 height 6
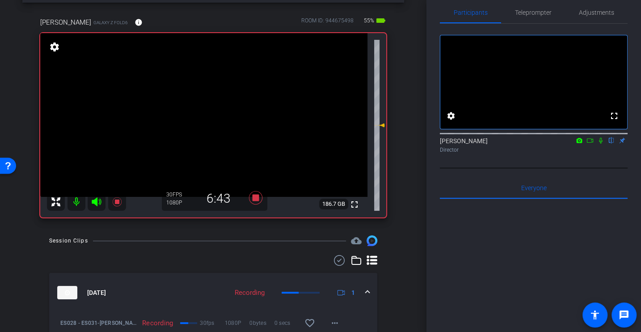
click at [602, 144] on icon at bounding box center [601, 141] width 4 height 6
click at [603, 144] on mat-icon at bounding box center [601, 140] width 11 height 8
click at [601, 144] on icon at bounding box center [601, 140] width 7 height 6
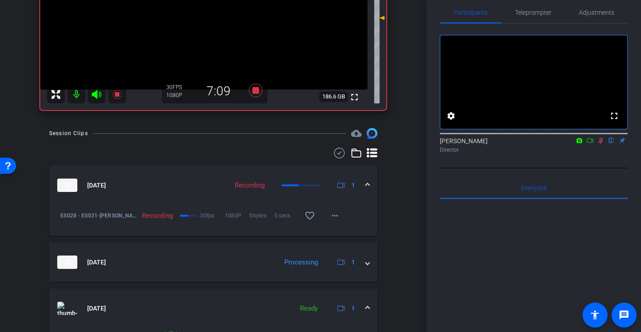
scroll to position [0, 0]
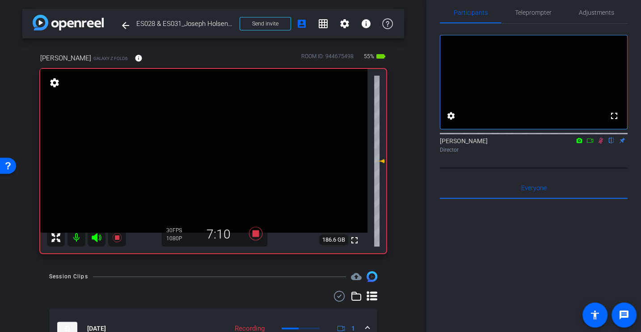
click at [563, 157] on div "Alex Ferguson flip Director" at bounding box center [534, 142] width 188 height 27
click at [602, 144] on icon at bounding box center [601, 140] width 7 height 6
click at [604, 144] on icon at bounding box center [601, 140] width 7 height 6
click at [600, 144] on icon at bounding box center [601, 141] width 5 height 6
click at [600, 144] on icon at bounding box center [601, 140] width 7 height 6
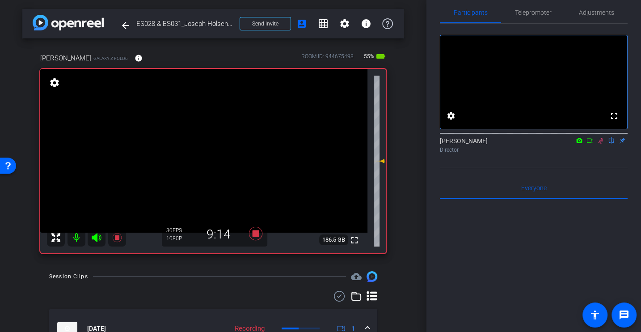
click at [596, 157] on div "Alex Ferguson flip Director" at bounding box center [534, 142] width 188 height 27
click at [561, 153] on div "Alex Ferguson flip Director" at bounding box center [534, 144] width 188 height 17
click at [600, 8] on span "Adjustments" at bounding box center [596, 12] width 35 height 21
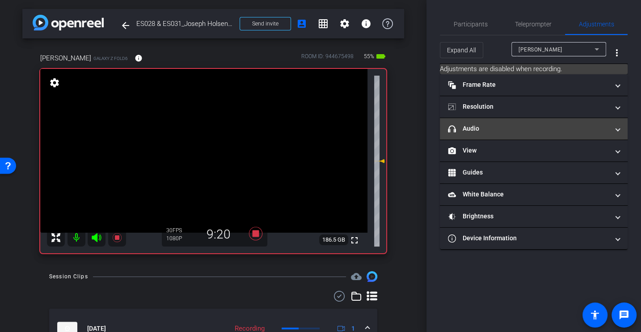
click at [488, 126] on mat-panel-title "headphone icon Audio" at bounding box center [528, 128] width 161 height 9
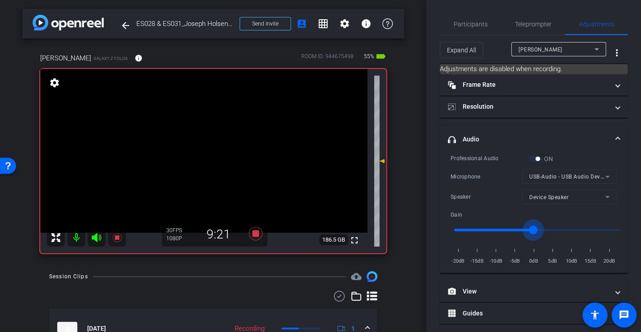
drag, startPoint x: 534, startPoint y: 228, endPoint x: 509, endPoint y: 228, distance: 24.6
type input "-7"
click at [509, 228] on input "range" at bounding box center [537, 230] width 185 height 20
click at [493, 201] on div "Speaker Device Speaker" at bounding box center [534, 197] width 166 height 14
click at [478, 24] on span "Participants" at bounding box center [471, 24] width 34 height 6
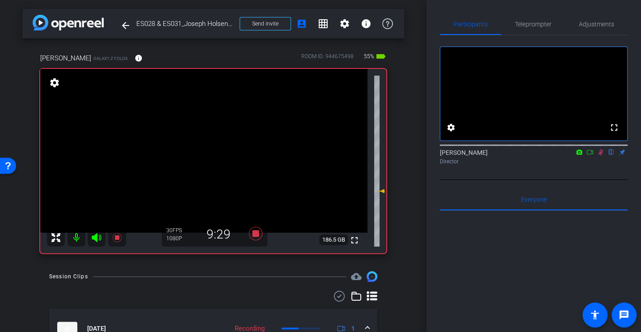
click at [589, 180] on div "fullscreen settings Alex Ferguson flip Director" at bounding box center [534, 107] width 188 height 144
click at [606, 180] on div "fullscreen settings Alex Ferguson flip Director" at bounding box center [534, 107] width 188 height 144
click at [601, 155] on icon at bounding box center [601, 152] width 5 height 6
click at [259, 229] on icon at bounding box center [255, 233] width 21 height 16
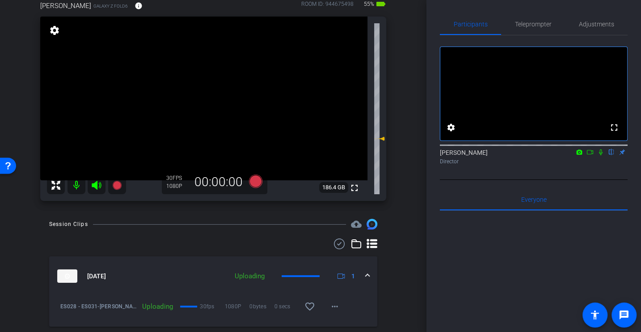
scroll to position [50, 0]
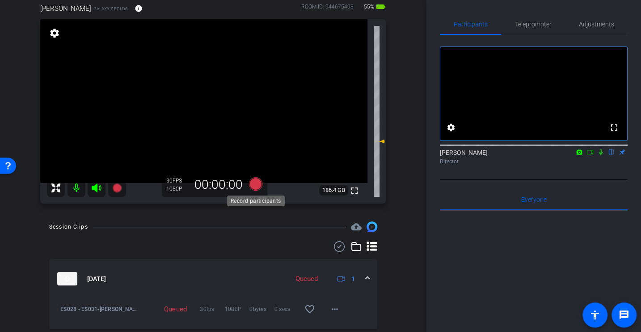
click at [255, 187] on icon at bounding box center [255, 183] width 13 height 13
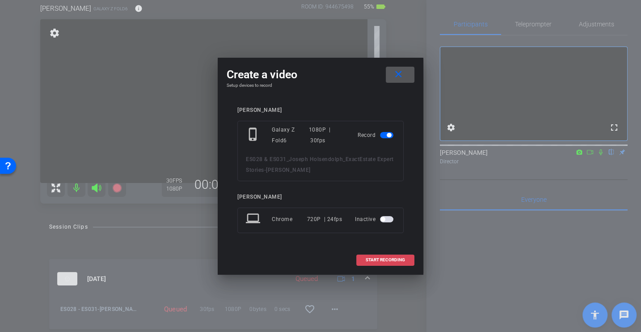
click at [381, 254] on span at bounding box center [385, 259] width 57 height 21
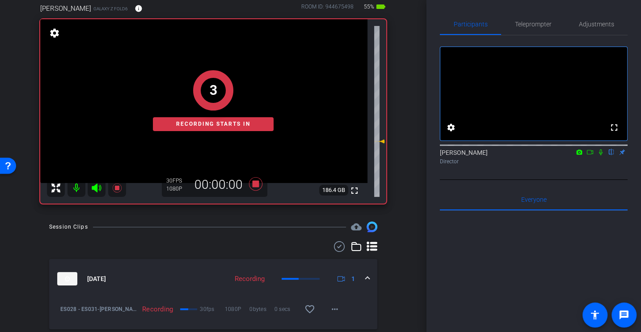
click at [600, 155] on icon at bounding box center [601, 152] width 7 height 6
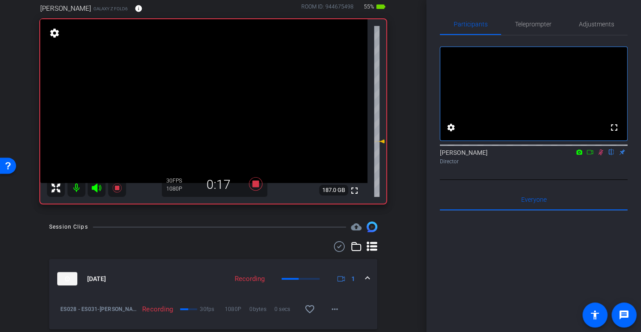
click at [596, 168] on div "Alex Ferguson flip Director" at bounding box center [534, 154] width 188 height 27
click at [556, 166] on div "Director" at bounding box center [534, 161] width 188 height 8
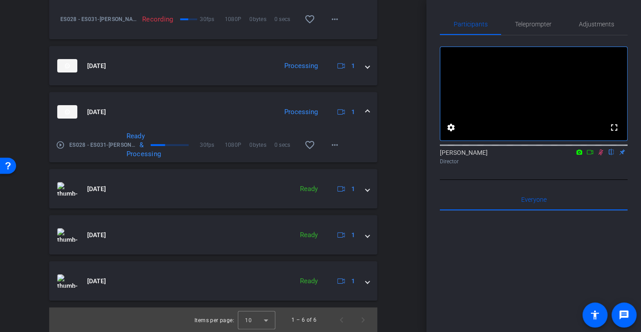
scroll to position [0, 0]
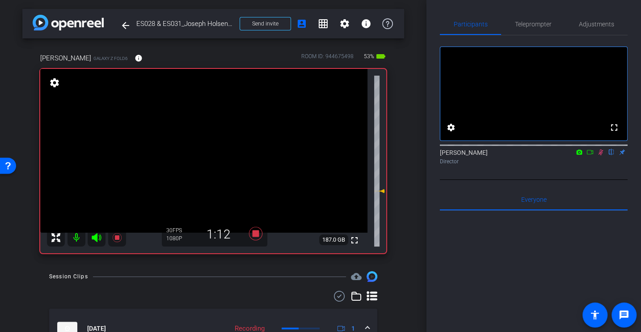
click at [546, 180] on div "fullscreen settings Alex Ferguson flip Director" at bounding box center [534, 107] width 188 height 144
click at [601, 155] on icon at bounding box center [601, 152] width 7 height 6
click at [602, 155] on icon at bounding box center [601, 152] width 4 height 6
click at [505, 166] on div "Director" at bounding box center [534, 161] width 188 height 8
click at [592, 168] on div "Alex Ferguson flip Director" at bounding box center [534, 154] width 188 height 27
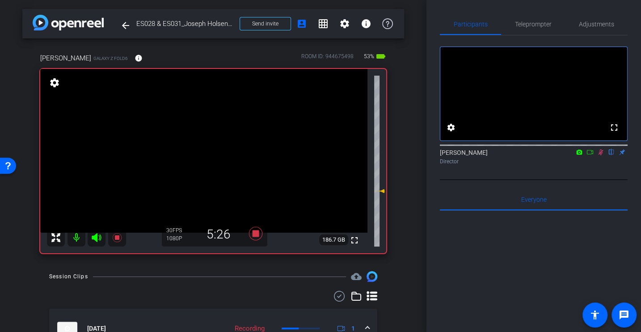
click at [600, 155] on icon at bounding box center [601, 152] width 7 height 6
click at [593, 166] on div "Director" at bounding box center [534, 161] width 188 height 8
click at [599, 155] on icon at bounding box center [601, 152] width 4 height 6
click at [557, 180] on div "fullscreen settings Alex Ferguson flip Director" at bounding box center [534, 107] width 188 height 144
click at [554, 168] on div "Alex Ferguson flip Director" at bounding box center [534, 154] width 188 height 27
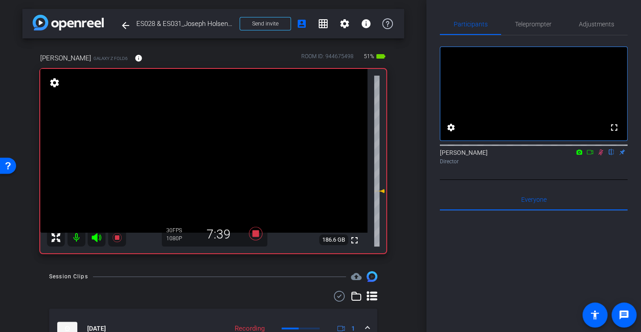
click at [602, 156] on mat-icon at bounding box center [601, 152] width 11 height 8
click at [602, 155] on icon at bounding box center [601, 152] width 4 height 6
click at [602, 155] on icon at bounding box center [601, 152] width 5 height 6
click at [600, 155] on icon at bounding box center [601, 152] width 7 height 6
click at [600, 155] on icon at bounding box center [601, 152] width 5 height 6
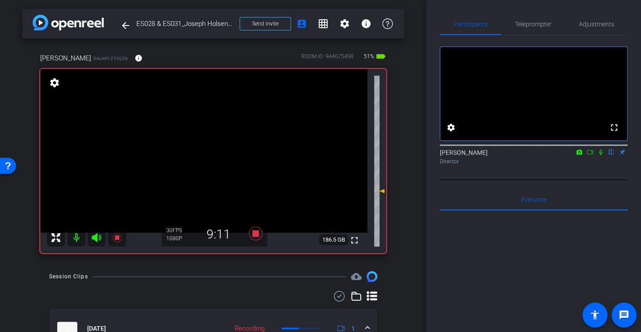
click at [600, 155] on icon at bounding box center [601, 152] width 4 height 6
click at [541, 166] on div "Director" at bounding box center [534, 161] width 188 height 8
click at [530, 166] on div "Alex Ferguson flip Director" at bounding box center [534, 156] width 188 height 17
click at [598, 155] on icon at bounding box center [601, 152] width 7 height 6
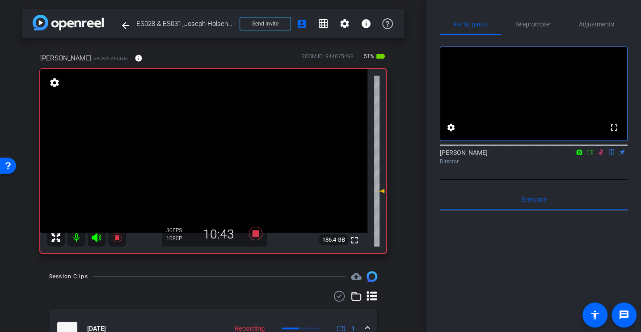
click at [603, 166] on div "Director" at bounding box center [534, 161] width 188 height 8
click at [600, 155] on icon at bounding box center [601, 152] width 7 height 6
click at [256, 236] on icon at bounding box center [255, 233] width 13 height 13
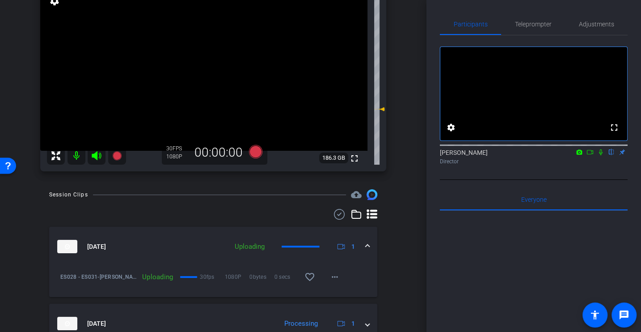
scroll to position [81, 0]
click at [253, 154] on icon at bounding box center [255, 151] width 13 height 13
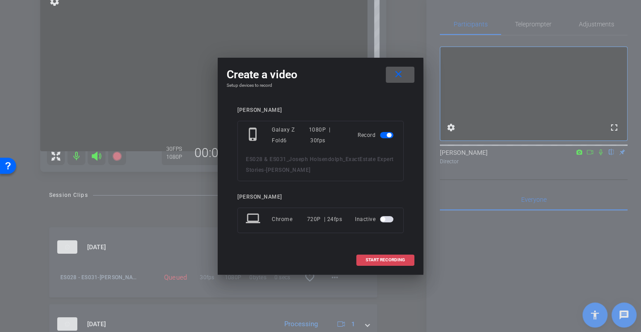
click at [392, 259] on span "START RECORDING" at bounding box center [385, 260] width 39 height 4
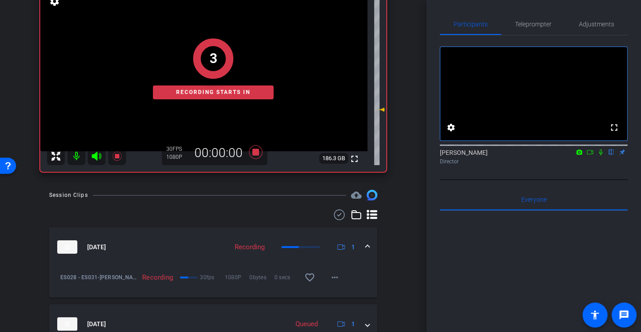
click at [600, 155] on icon at bounding box center [601, 152] width 4 height 6
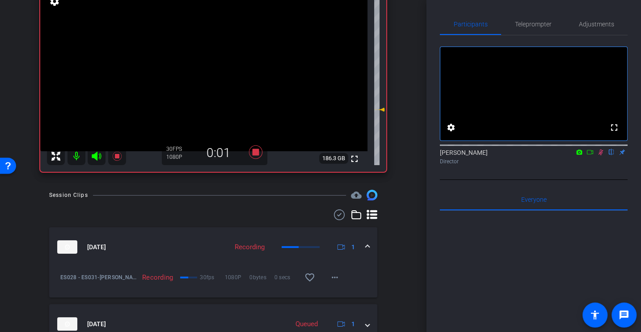
scroll to position [0, 0]
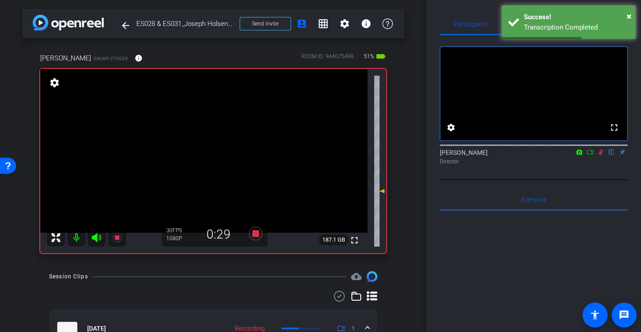
click at [601, 155] on icon at bounding box center [601, 152] width 7 height 6
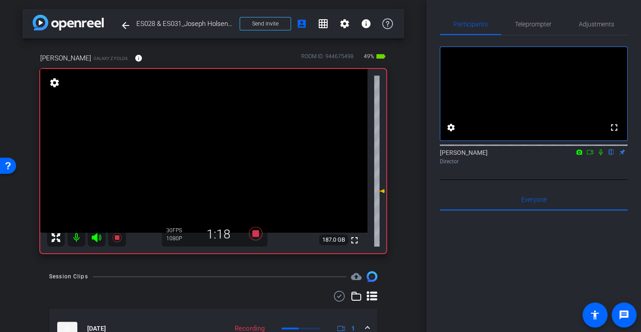
click at [602, 155] on icon at bounding box center [601, 152] width 7 height 6
click at [491, 267] on div at bounding box center [534, 321] width 188 height 221
click at [605, 156] on mat-icon at bounding box center [601, 152] width 11 height 8
click at [599, 155] on icon at bounding box center [601, 152] width 7 height 6
click at [539, 166] on div "Director" at bounding box center [534, 161] width 188 height 8
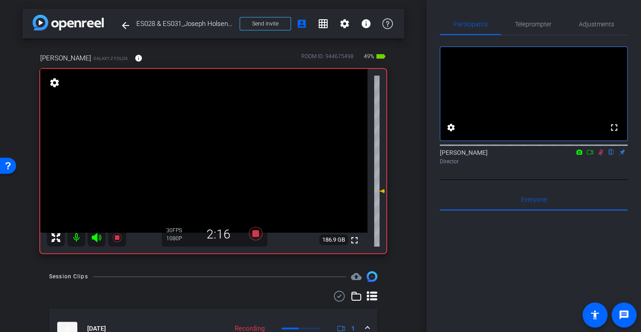
click at [599, 155] on icon at bounding box center [601, 152] width 7 height 6
click at [601, 155] on icon at bounding box center [601, 152] width 7 height 6
click at [516, 164] on div "Alex Ferguson flip Director" at bounding box center [534, 156] width 188 height 17
click at [596, 180] on div "fullscreen settings Alex Ferguson flip Director" at bounding box center [534, 107] width 188 height 144
click at [602, 155] on icon at bounding box center [601, 152] width 7 height 6
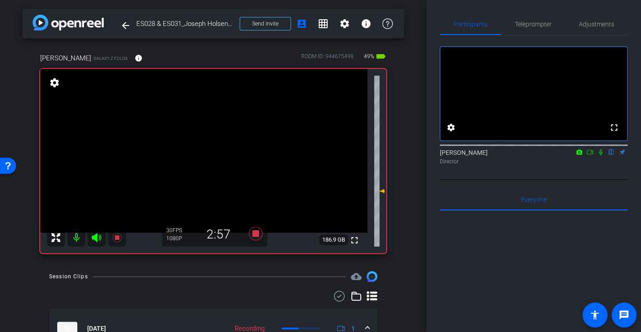
click at [601, 155] on icon at bounding box center [601, 152] width 7 height 6
click at [558, 180] on div "fullscreen settings Alex Ferguson flip Director" at bounding box center [534, 107] width 188 height 144
click at [601, 155] on icon at bounding box center [601, 152] width 5 height 6
click at [601, 155] on icon at bounding box center [601, 152] width 7 height 6
click at [602, 156] on mat-icon at bounding box center [601, 152] width 11 height 8
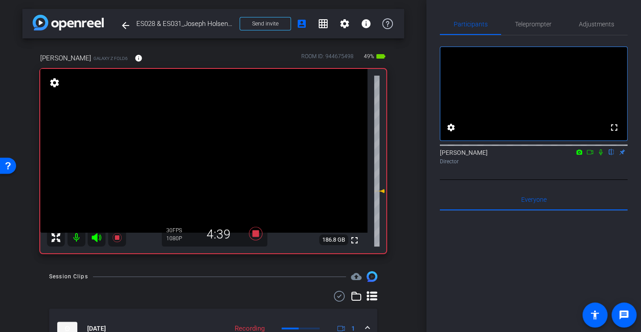
click at [507, 166] on div "Director" at bounding box center [534, 161] width 188 height 8
click at [598, 155] on icon at bounding box center [601, 152] width 7 height 6
click at [599, 155] on icon at bounding box center [601, 152] width 7 height 6
click at [258, 232] on icon at bounding box center [255, 233] width 13 height 13
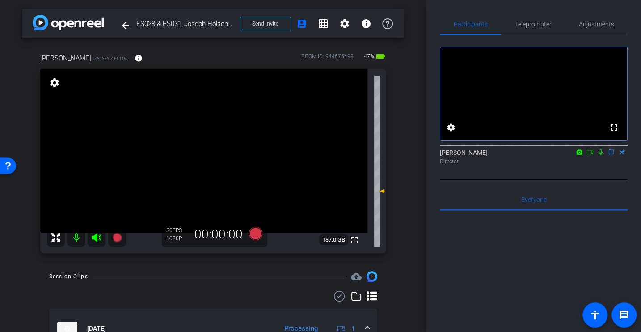
click at [408, 294] on div "arrow_back ES028 & ES031_Joseph Holsendolph_ExactEstate Expert Stories Back to …" at bounding box center [213, 166] width 427 height 332
click at [603, 155] on icon at bounding box center [601, 152] width 7 height 6
click at [587, 155] on icon at bounding box center [590, 152] width 7 height 6
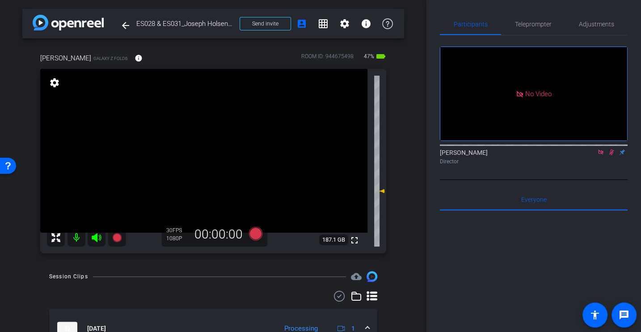
click at [604, 155] on icon at bounding box center [601, 152] width 7 height 6
click at [602, 155] on icon at bounding box center [601, 152] width 7 height 6
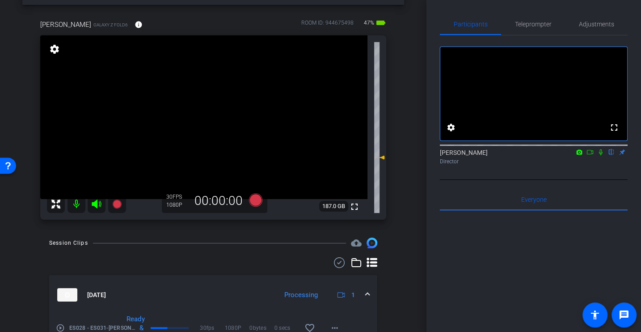
scroll to position [23, 0]
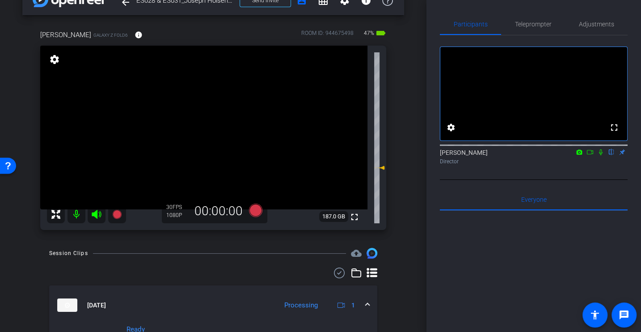
click at [282, 273] on div at bounding box center [213, 273] width 328 height 11
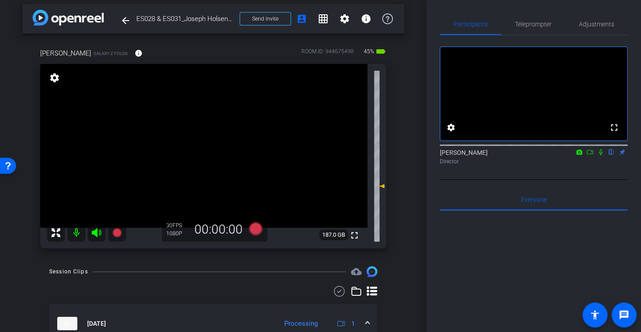
scroll to position [0, 0]
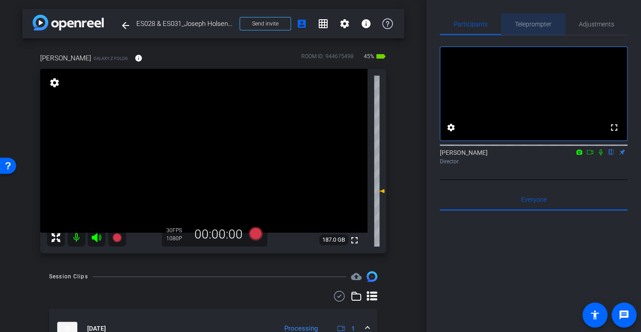
click at [535, 24] on span "Teleprompter" at bounding box center [533, 24] width 37 height 6
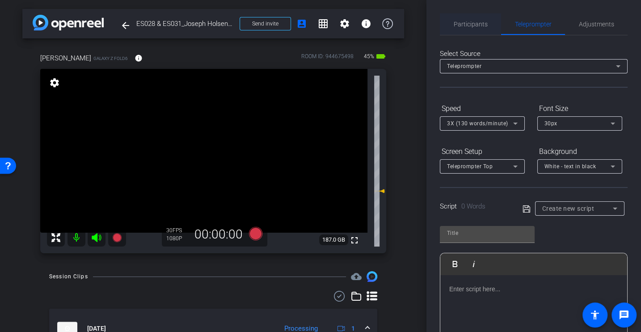
click at [477, 24] on span "Participants" at bounding box center [471, 24] width 34 height 6
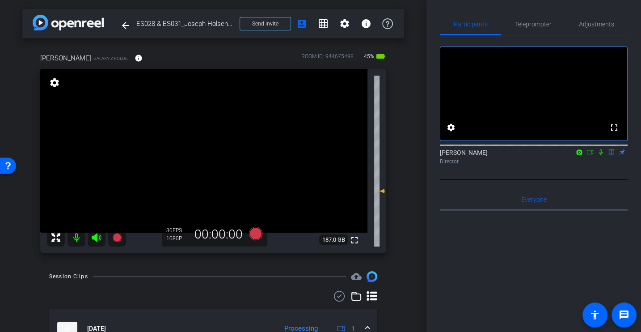
click at [255, 232] on icon at bounding box center [255, 233] width 13 height 13
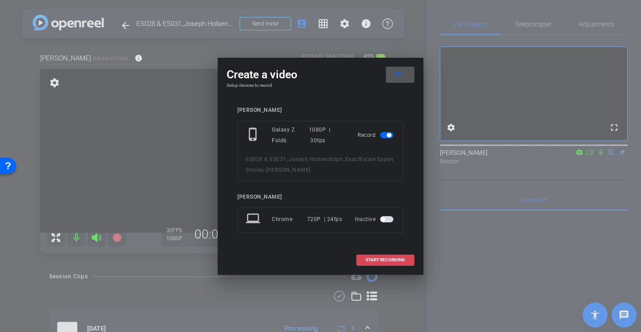
click at [380, 256] on span at bounding box center [385, 259] width 57 height 21
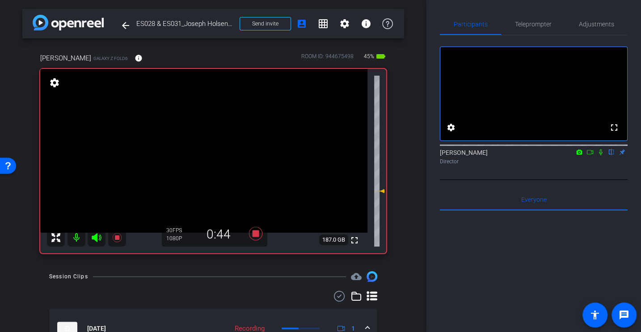
click at [601, 155] on icon at bounding box center [601, 152] width 7 height 6
click at [599, 155] on icon at bounding box center [601, 152] width 5 height 6
click at [600, 155] on icon at bounding box center [601, 152] width 7 height 6
click at [600, 155] on icon at bounding box center [601, 152] width 5 height 6
click at [602, 155] on icon at bounding box center [601, 152] width 7 height 6
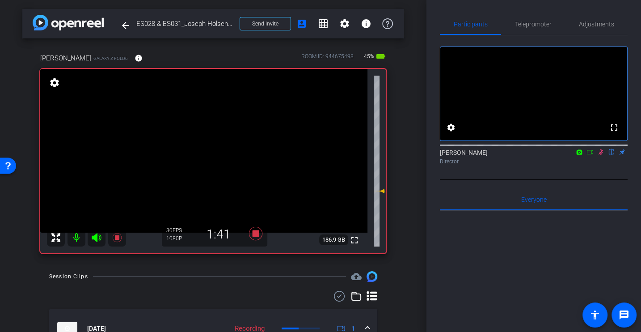
drag, startPoint x: 603, startPoint y: 166, endPoint x: 596, endPoint y: 179, distance: 15.4
click at [603, 155] on icon at bounding box center [601, 152] width 7 height 6
click at [596, 180] on div "fullscreen settings Alex Ferguson flip Director" at bounding box center [534, 107] width 188 height 144
click at [603, 155] on icon at bounding box center [601, 152] width 7 height 6
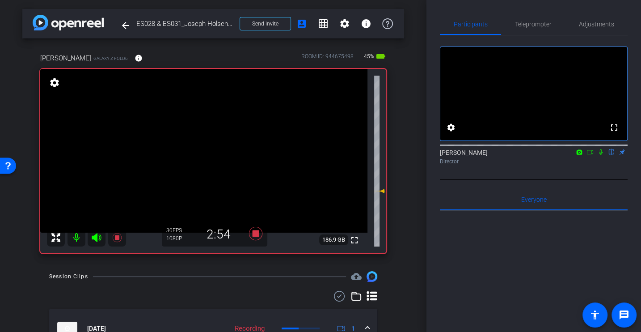
click at [599, 155] on icon at bounding box center [601, 152] width 7 height 6
click at [603, 155] on icon at bounding box center [601, 152] width 7 height 6
click at [600, 155] on icon at bounding box center [601, 152] width 7 height 6
click at [598, 155] on icon at bounding box center [601, 152] width 7 height 6
click at [603, 155] on icon at bounding box center [601, 152] width 7 height 6
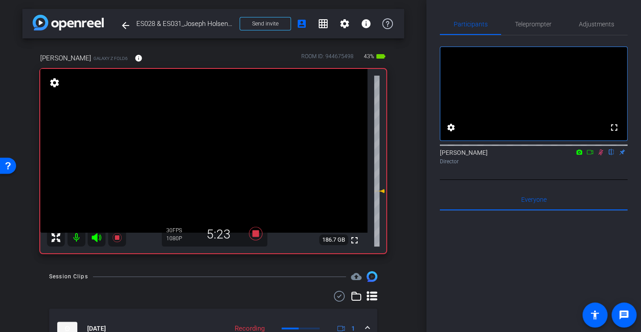
click at [601, 155] on icon at bounding box center [601, 152] width 7 height 6
click at [600, 166] on div "Director" at bounding box center [534, 161] width 188 height 8
click at [602, 155] on icon at bounding box center [601, 152] width 7 height 6
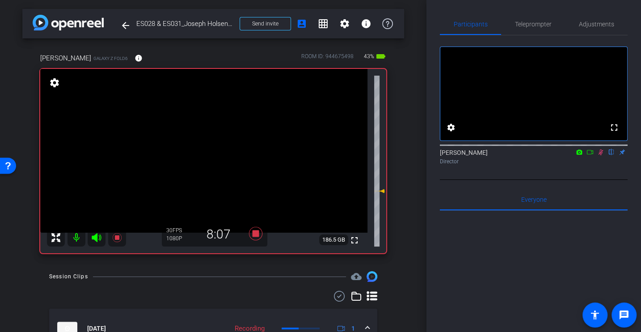
click at [600, 155] on icon at bounding box center [601, 152] width 7 height 6
click at [601, 168] on div "Alex Ferguson flip Director" at bounding box center [534, 154] width 188 height 27
click at [602, 155] on icon at bounding box center [601, 152] width 4 height 6
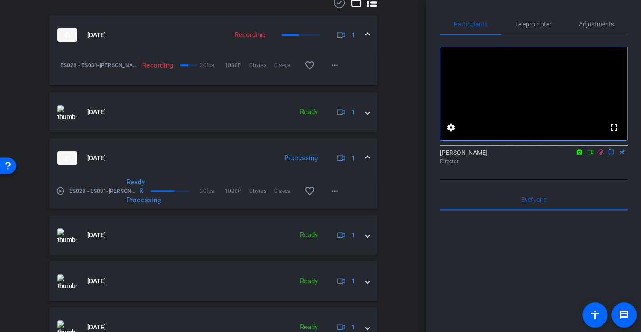
scroll to position [432, 0]
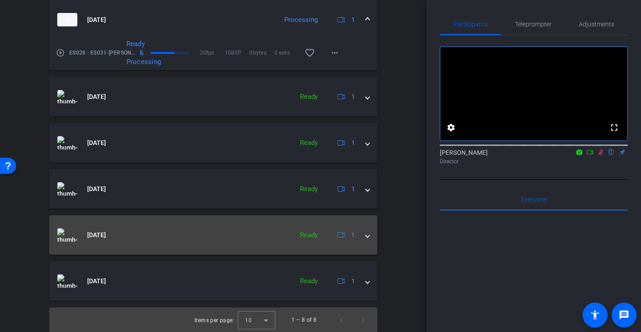
click at [370, 235] on mat-expansion-panel-header "Sep 15, 2025 Ready 1" at bounding box center [213, 234] width 328 height 39
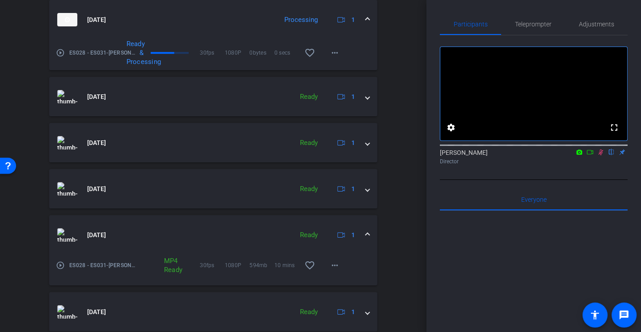
click at [370, 235] on mat-expansion-panel-header "Sep 15, 2025 Ready 1" at bounding box center [213, 234] width 328 height 39
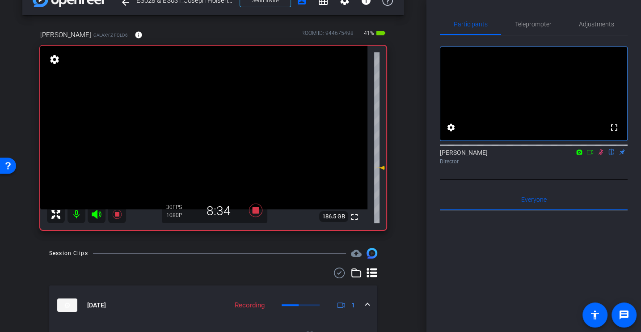
scroll to position [0, 0]
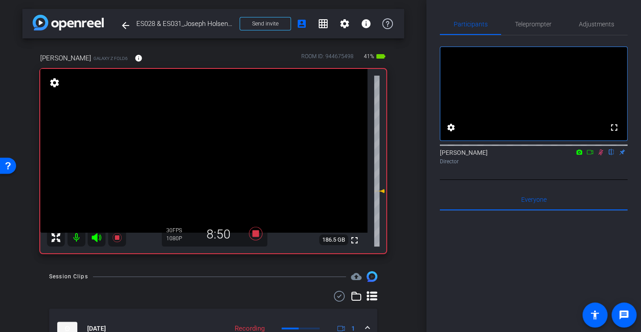
click at [601, 155] on icon at bounding box center [601, 152] width 7 height 6
click at [260, 232] on icon at bounding box center [255, 233] width 21 height 16
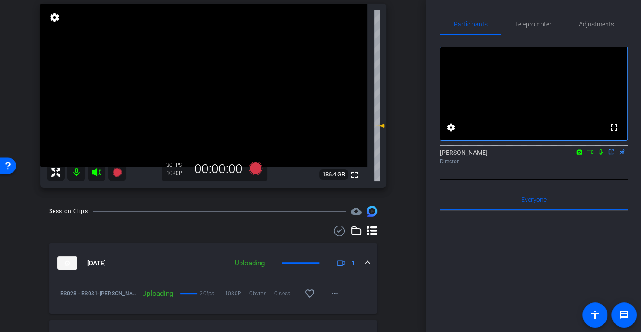
scroll to position [63, 0]
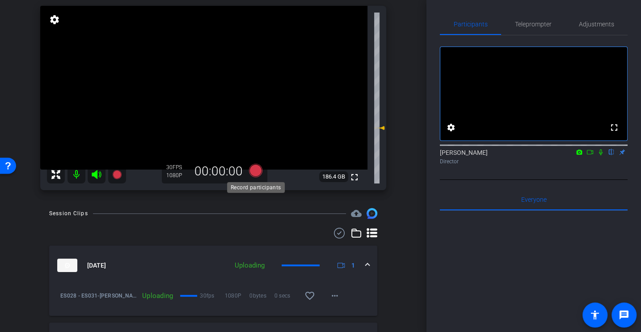
click at [257, 172] on icon at bounding box center [255, 170] width 13 height 13
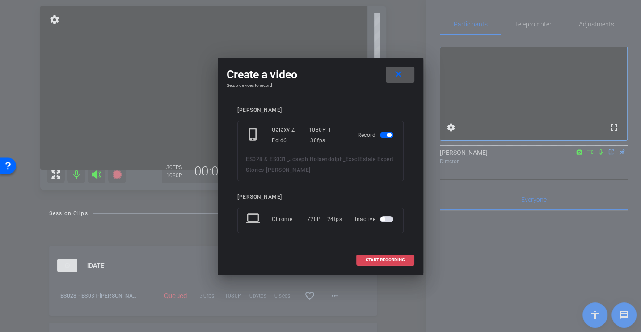
click at [390, 259] on span "START RECORDING" at bounding box center [385, 260] width 39 height 4
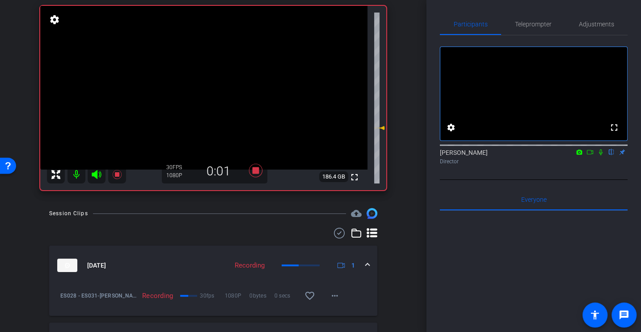
click at [601, 155] on icon at bounding box center [601, 152] width 7 height 6
click at [561, 180] on div "fullscreen settings Alex Ferguson flip Director" at bounding box center [534, 107] width 188 height 144
click at [410, 255] on div "arrow_back ES028 & ES031_Joseph Holsendolph_ExactEstate Expert Stories Back to …" at bounding box center [213, 103] width 427 height 332
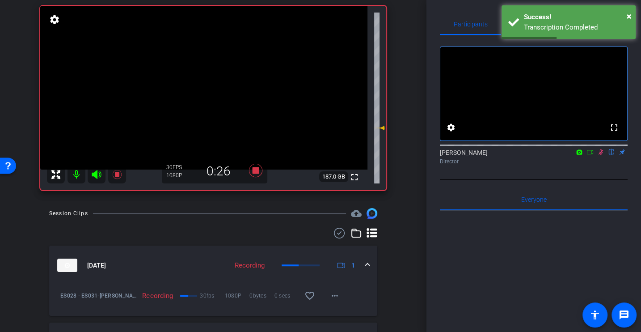
click at [575, 180] on div "fullscreen settings Alex Ferguson flip Director" at bounding box center [534, 107] width 188 height 144
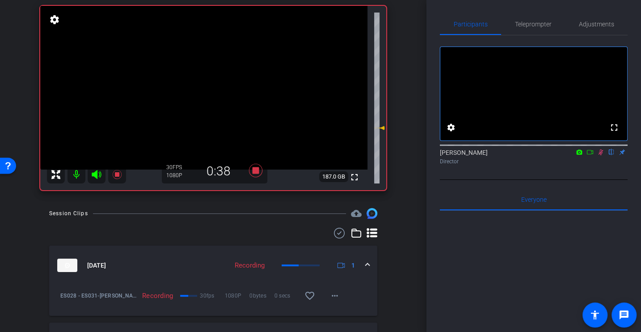
click at [601, 155] on icon at bounding box center [601, 152] width 5 height 6
click at [599, 155] on icon at bounding box center [601, 152] width 7 height 6
click at [406, 253] on div "arrow_back ES028 & ES031_Joseph Holsendolph_ExactEstate Expert Stories Back to …" at bounding box center [213, 103] width 427 height 332
click at [573, 180] on div "fullscreen settings Alex Ferguson flip Director" at bounding box center [534, 107] width 188 height 144
click at [603, 155] on icon at bounding box center [601, 152] width 5 height 6
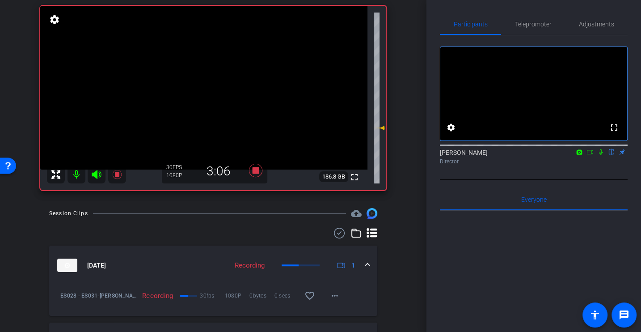
click at [603, 155] on icon at bounding box center [601, 152] width 4 height 6
click at [598, 155] on icon at bounding box center [601, 152] width 7 height 6
click at [599, 155] on icon at bounding box center [601, 152] width 7 height 6
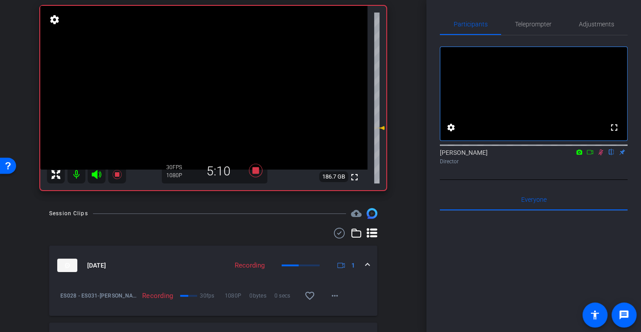
click at [600, 155] on icon at bounding box center [601, 152] width 5 height 6
click at [600, 155] on icon at bounding box center [601, 152] width 4 height 6
click at [544, 180] on div "fullscreen settings Alex Ferguson flip Director" at bounding box center [534, 107] width 188 height 144
click at [602, 155] on icon at bounding box center [601, 152] width 5 height 6
click at [599, 155] on icon at bounding box center [601, 152] width 4 height 6
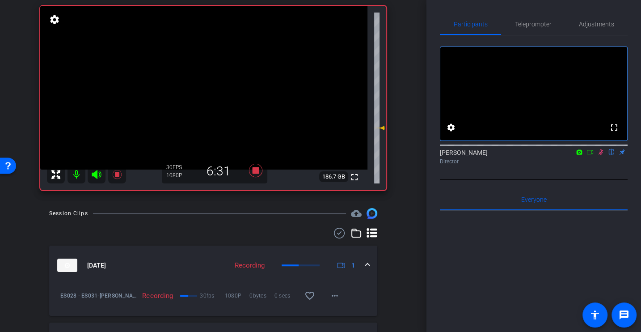
click at [590, 166] on div "Director" at bounding box center [534, 161] width 188 height 8
click at [605, 156] on mat-icon at bounding box center [601, 152] width 11 height 8
click at [599, 156] on mat-icon at bounding box center [601, 152] width 11 height 8
click at [602, 155] on icon at bounding box center [601, 152] width 5 height 6
click at [602, 148] on div at bounding box center [534, 144] width 188 height 7
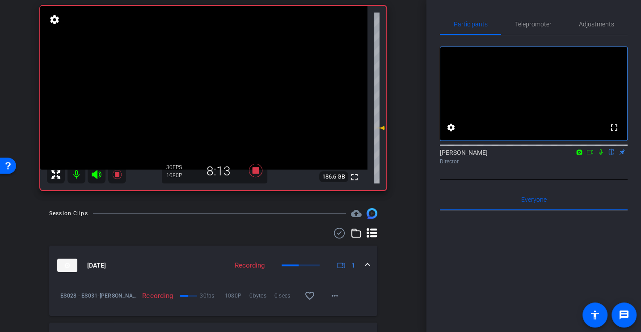
click at [603, 148] on div at bounding box center [534, 144] width 188 height 7
click at [600, 155] on icon at bounding box center [601, 152] width 4 height 6
click at [601, 155] on icon at bounding box center [601, 152] width 7 height 6
click at [602, 155] on icon at bounding box center [601, 152] width 5 height 6
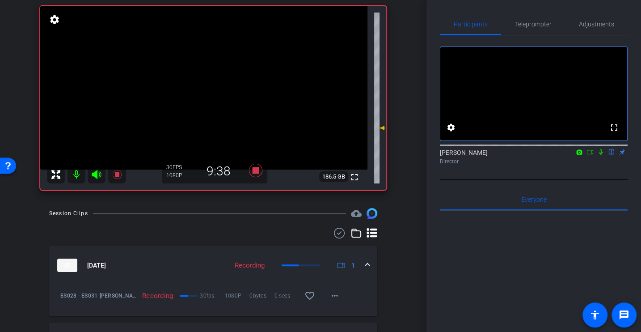
click at [576, 168] on div "Alex Ferguson flip Director" at bounding box center [534, 154] width 188 height 27
click at [600, 155] on icon at bounding box center [601, 152] width 7 height 6
click at [602, 155] on icon at bounding box center [601, 152] width 5 height 6
click at [260, 173] on icon at bounding box center [255, 170] width 21 height 16
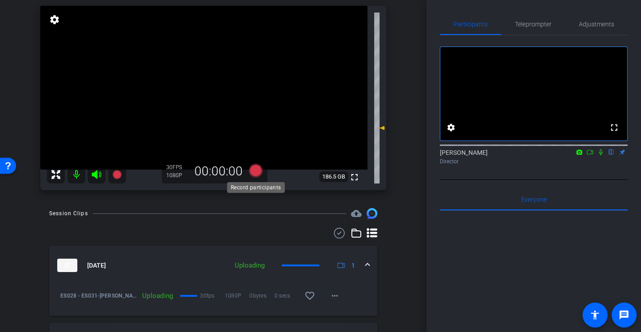
click at [260, 173] on icon at bounding box center [255, 170] width 13 height 13
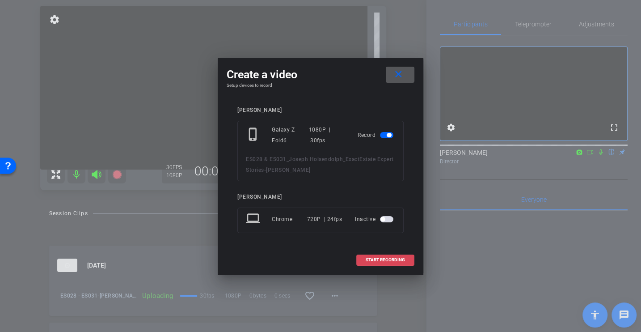
click at [394, 262] on span at bounding box center [385, 259] width 57 height 21
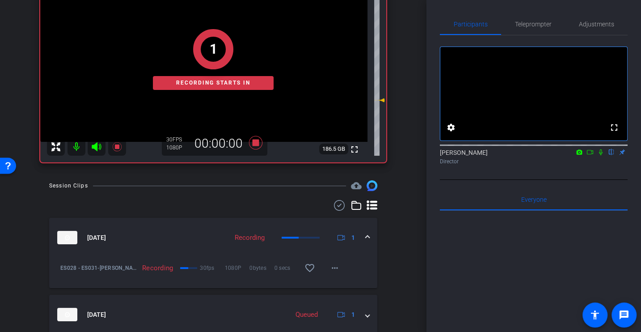
scroll to position [11, 0]
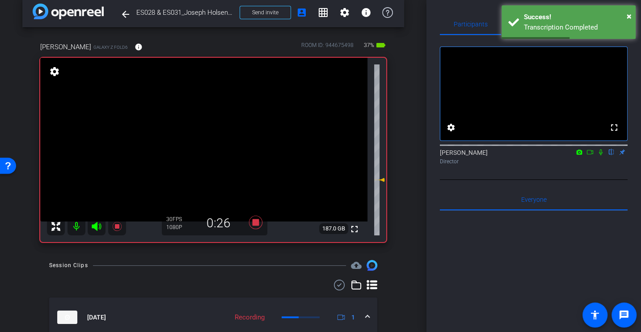
click at [599, 155] on icon at bounding box center [601, 152] width 7 height 6
click at [600, 155] on icon at bounding box center [601, 152] width 7 height 6
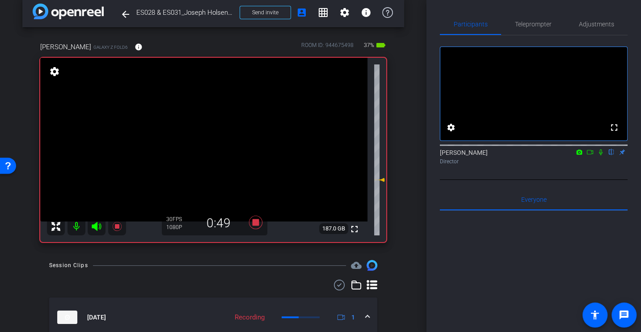
click at [532, 166] on div "Director" at bounding box center [534, 161] width 188 height 8
click at [602, 168] on div "Alex Ferguson flip Director" at bounding box center [534, 154] width 188 height 27
click at [602, 155] on icon at bounding box center [601, 152] width 7 height 6
click at [599, 155] on icon at bounding box center [601, 152] width 7 height 6
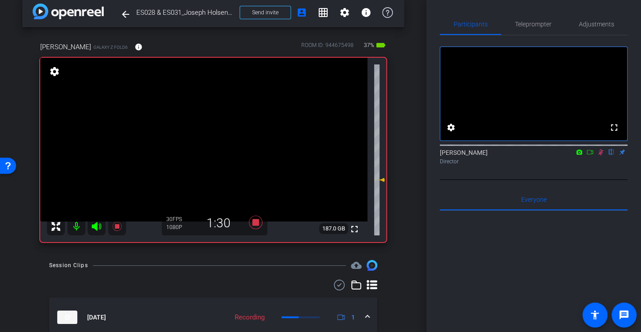
click at [599, 155] on icon at bounding box center [601, 152] width 7 height 6
click at [600, 155] on icon at bounding box center [601, 152] width 7 height 6
click at [603, 155] on icon at bounding box center [601, 152] width 7 height 6
click at [587, 180] on div "fullscreen settings Alex Ferguson flip Director" at bounding box center [534, 107] width 188 height 144
click at [603, 155] on icon at bounding box center [601, 152] width 7 height 6
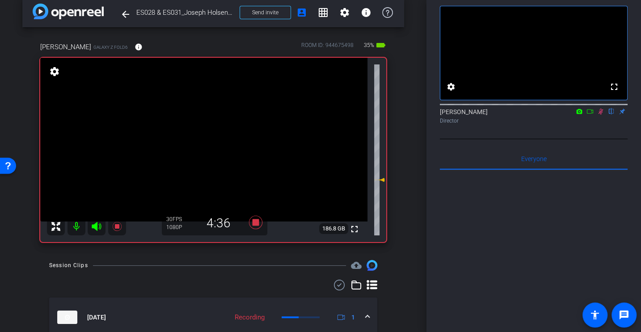
scroll to position [43, 0]
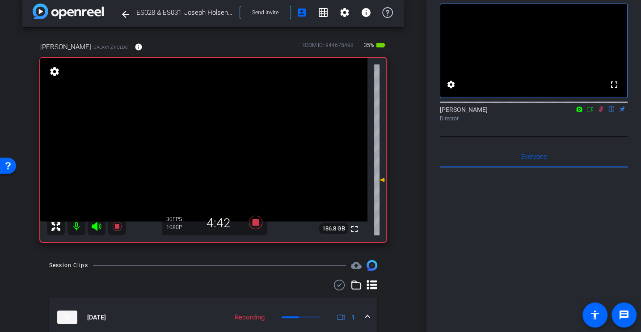
click at [590, 137] on div "fullscreen settings Alex Ferguson flip Director" at bounding box center [534, 64] width 188 height 144
click at [590, 123] on div "Director" at bounding box center [534, 119] width 188 height 8
click at [611, 137] on div "fullscreen settings Alex Ferguson flip Director" at bounding box center [534, 64] width 188 height 144
click at [600, 112] on icon at bounding box center [601, 109] width 7 height 6
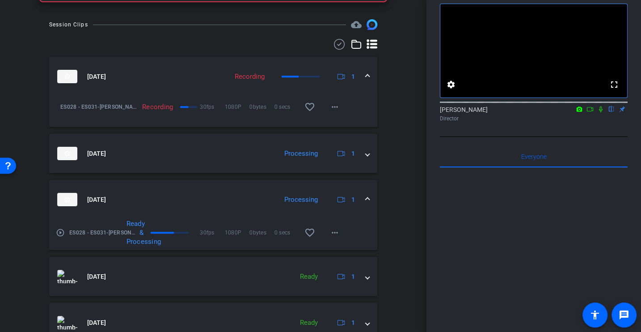
scroll to position [0, 0]
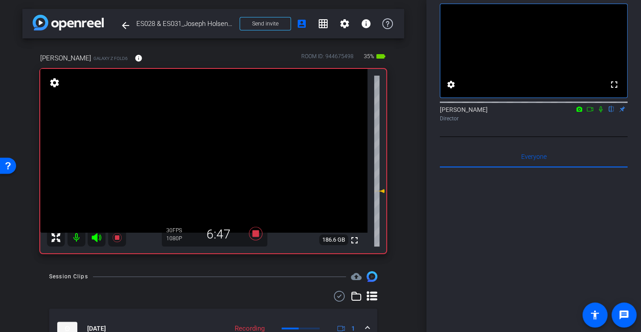
click at [593, 137] on div "fullscreen settings Alex Ferguson flip Director" at bounding box center [534, 64] width 188 height 144
click at [602, 112] on icon at bounding box center [601, 109] width 4 height 6
click at [564, 137] on div "fullscreen settings Alex Ferguson flip Director" at bounding box center [534, 64] width 188 height 144
click at [602, 112] on icon at bounding box center [601, 109] width 7 height 6
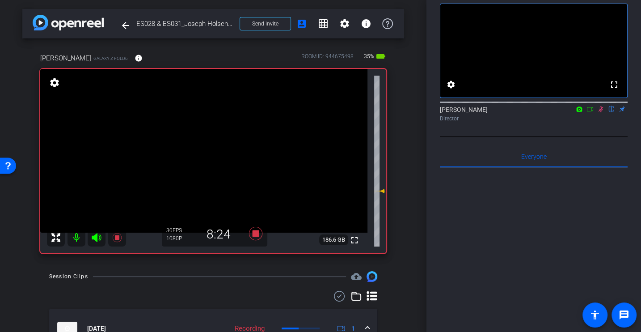
click at [601, 112] on icon at bounding box center [601, 109] width 7 height 6
click at [602, 112] on icon at bounding box center [601, 109] width 7 height 6
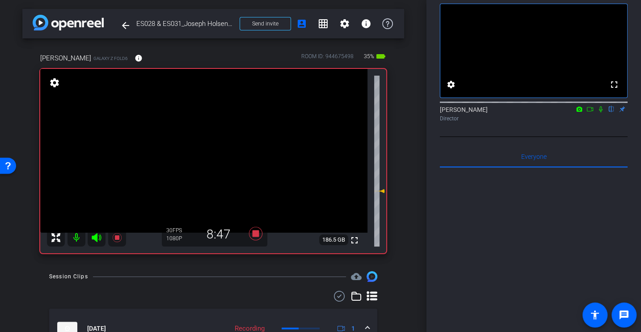
click at [601, 112] on icon at bounding box center [601, 109] width 4 height 6
click at [588, 258] on div at bounding box center [534, 278] width 188 height 221
click at [604, 112] on icon at bounding box center [601, 109] width 7 height 6
click at [601, 105] on div at bounding box center [534, 101] width 188 height 7
click at [601, 112] on icon at bounding box center [601, 109] width 7 height 6
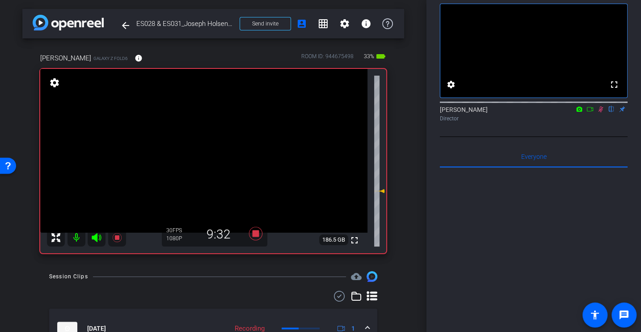
click at [593, 123] on div "Director" at bounding box center [534, 119] width 188 height 8
click at [600, 112] on icon at bounding box center [601, 109] width 7 height 6
click at [596, 123] on div "Director" at bounding box center [534, 119] width 188 height 8
click at [601, 112] on icon at bounding box center [601, 109] width 7 height 6
click at [599, 112] on icon at bounding box center [601, 109] width 7 height 6
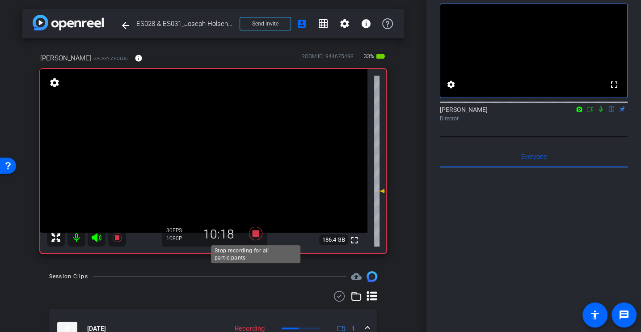
click at [250, 233] on icon at bounding box center [255, 233] width 21 height 16
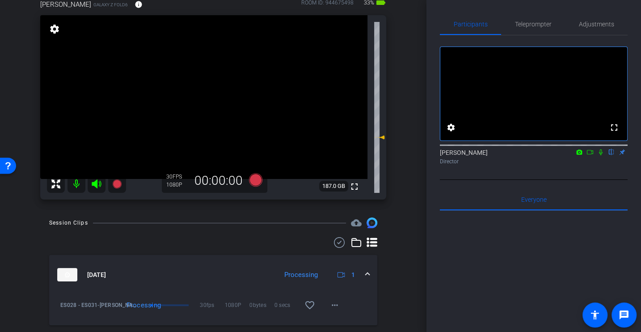
click at [412, 222] on div "arrow_back ES028 & ES031_Joseph Holsendolph_ExactEstate Expert Stories Back to …" at bounding box center [213, 112] width 427 height 332
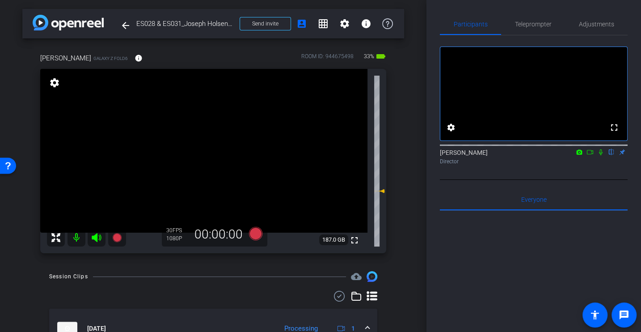
click at [496, 180] on div "fullscreen settings Alex Ferguson flip Director" at bounding box center [534, 107] width 188 height 144
click at [258, 233] on icon at bounding box center [255, 233] width 13 height 13
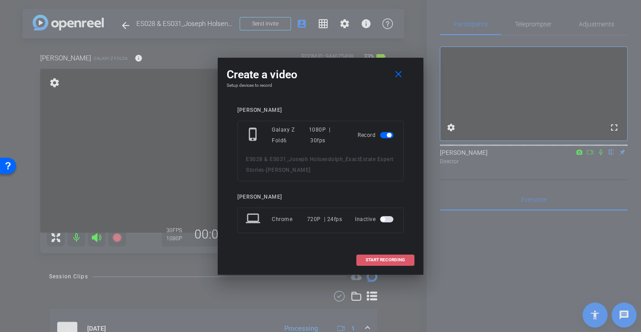
click at [391, 258] on span "START RECORDING" at bounding box center [385, 260] width 39 height 4
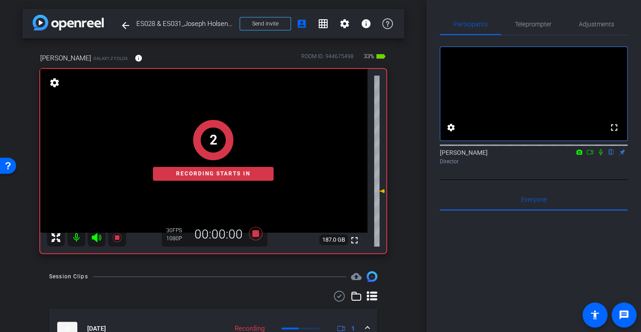
click at [602, 155] on icon at bounding box center [601, 152] width 7 height 6
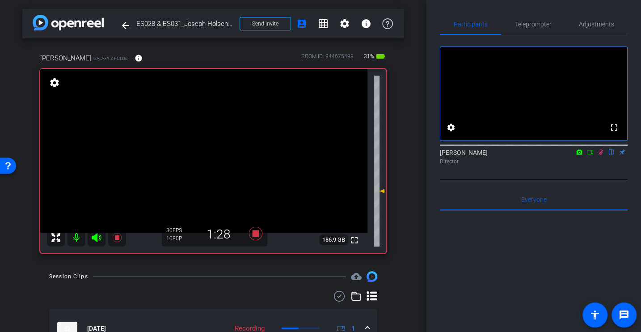
click at [433, 236] on div "Participants Teleprompter Adjustments fullscreen settings Alex Ferguson flip Di…" at bounding box center [534, 166] width 215 height 332
click at [533, 164] on div "Alex Ferguson flip Director" at bounding box center [534, 156] width 188 height 17
click at [602, 155] on icon at bounding box center [601, 152] width 5 height 6
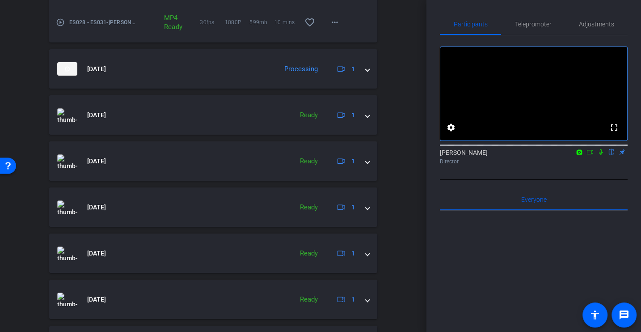
scroll to position [470, 0]
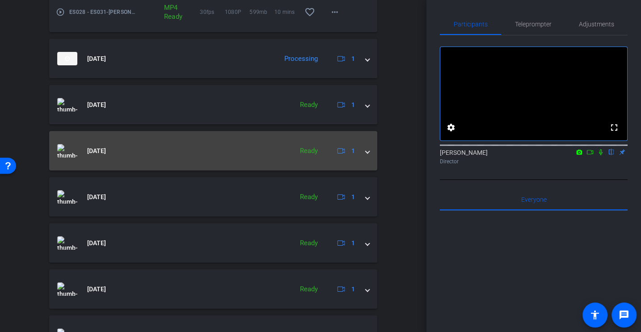
click at [369, 140] on mat-expansion-panel-header "Sep 15, 2025 Ready 1" at bounding box center [213, 150] width 328 height 39
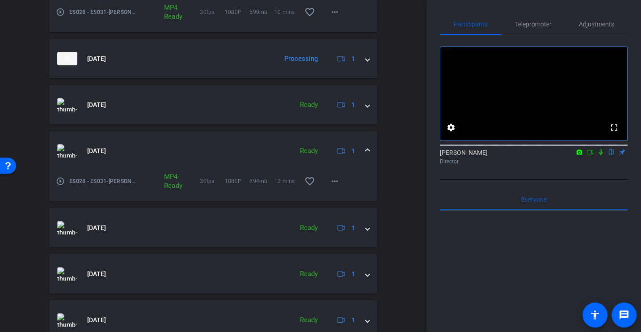
click at [58, 184] on mat-icon "play_circle_outline" at bounding box center [60, 181] width 9 height 9
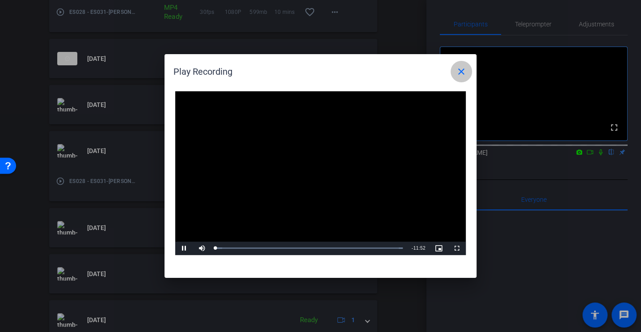
click at [461, 75] on mat-icon "close" at bounding box center [461, 71] width 11 height 11
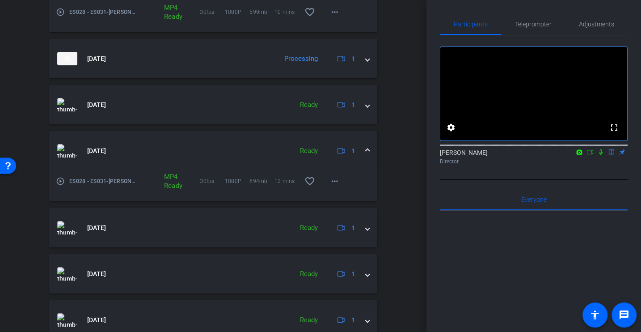
scroll to position [0, 0]
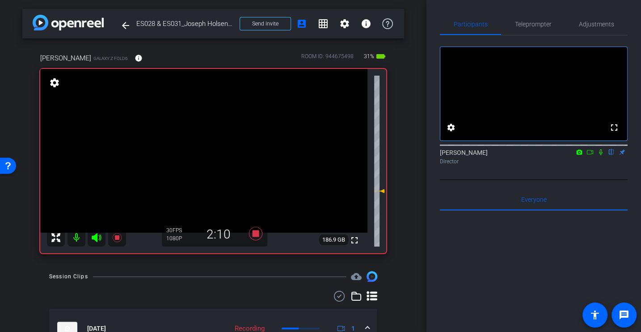
click at [598, 155] on icon at bounding box center [601, 152] width 7 height 6
click at [458, 273] on div at bounding box center [534, 321] width 188 height 221
click at [601, 155] on icon at bounding box center [601, 152] width 7 height 6
click at [598, 155] on icon at bounding box center [601, 152] width 7 height 6
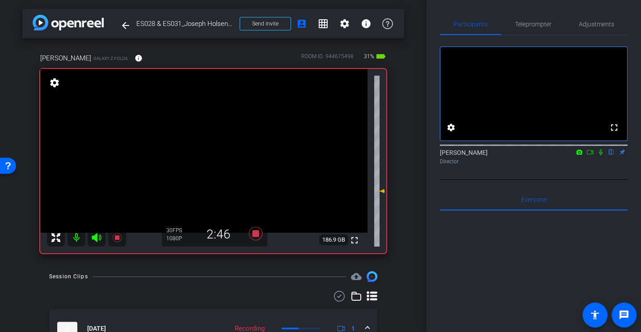
click at [602, 155] on icon at bounding box center [601, 152] width 7 height 6
click at [601, 155] on icon at bounding box center [601, 152] width 5 height 6
click at [601, 155] on icon at bounding box center [601, 152] width 7 height 6
click at [552, 166] on div "Director" at bounding box center [534, 161] width 188 height 8
click at [600, 155] on icon at bounding box center [601, 152] width 5 height 6
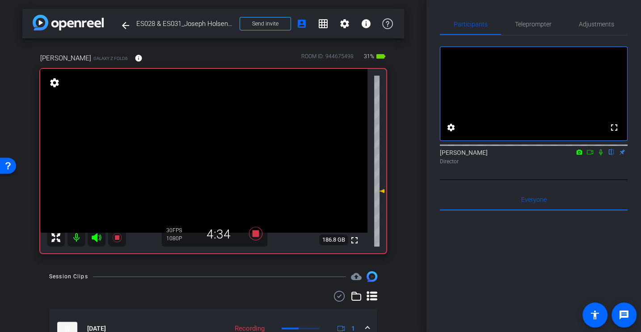
click at [600, 155] on icon at bounding box center [601, 152] width 4 height 6
click at [577, 192] on div "fullscreen settings Alex Ferguson flip Director Everyone 0 Mark all read To: Ev…" at bounding box center [534, 260] width 188 height 450
click at [537, 254] on div at bounding box center [534, 321] width 188 height 221
click at [600, 155] on icon at bounding box center [601, 152] width 5 height 6
click at [599, 155] on icon at bounding box center [601, 152] width 7 height 6
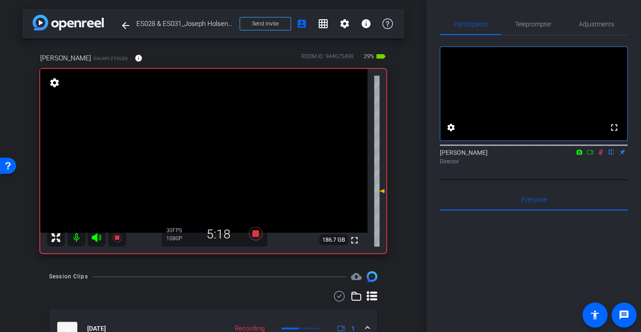
click at [488, 279] on div at bounding box center [534, 321] width 188 height 221
click at [602, 155] on icon at bounding box center [601, 152] width 7 height 6
click at [600, 155] on icon at bounding box center [601, 152] width 4 height 6
click at [601, 155] on icon at bounding box center [601, 152] width 5 height 6
click at [594, 180] on div "fullscreen settings Alex Ferguson flip Director" at bounding box center [534, 107] width 188 height 144
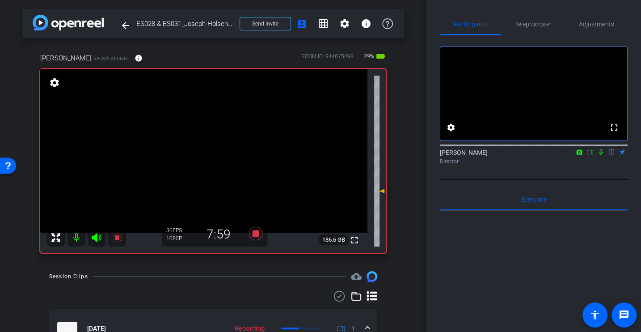
click at [601, 155] on icon at bounding box center [601, 152] width 7 height 6
click at [480, 286] on div at bounding box center [534, 321] width 188 height 221
click at [599, 155] on icon at bounding box center [601, 152] width 7 height 6
click at [586, 180] on div "fullscreen settings Alex Ferguson flip Director" at bounding box center [534, 107] width 188 height 144
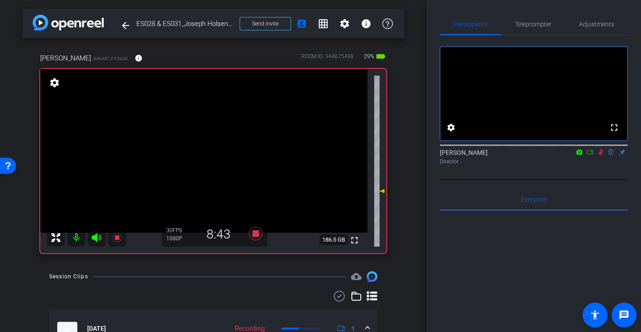
click at [599, 155] on icon at bounding box center [601, 152] width 7 height 6
click at [254, 234] on icon at bounding box center [255, 233] width 13 height 13
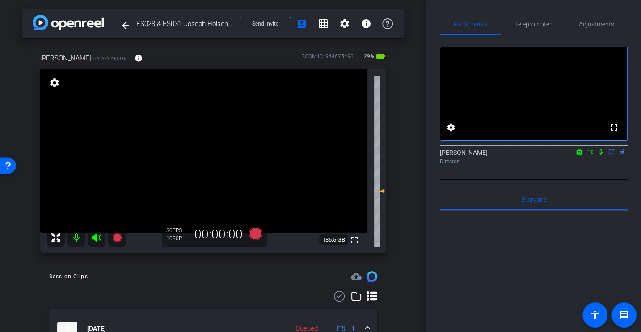
click at [410, 270] on div "arrow_back ES028 & ES031_Joseph Holsendolph_ExactEstate Expert Stories Back to …" at bounding box center [213, 166] width 427 height 332
click at [410, 264] on div "arrow_back ES028 & ES031_Joseph Holsendolph_ExactEstate Expert Stories Back to …" at bounding box center [213, 166] width 427 height 332
click at [398, 230] on div "Joseph Galaxy Z Fold6 info ROOM ID: 944675498 29% battery_std fullscreen settin…" at bounding box center [213, 150] width 382 height 224
click at [522, 179] on div "fullscreen settings Alex Ferguson flip Director" at bounding box center [534, 107] width 188 height 144
click at [545, 272] on div at bounding box center [534, 321] width 188 height 221
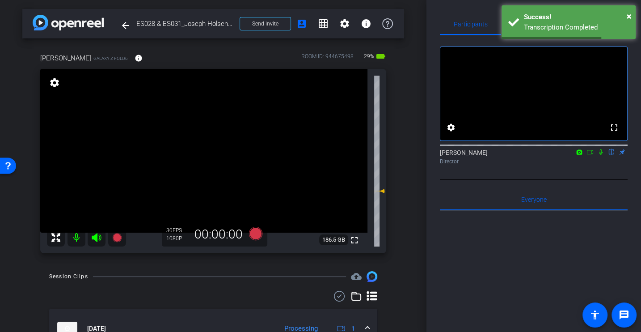
click at [539, 166] on div "Director" at bounding box center [534, 161] width 188 height 8
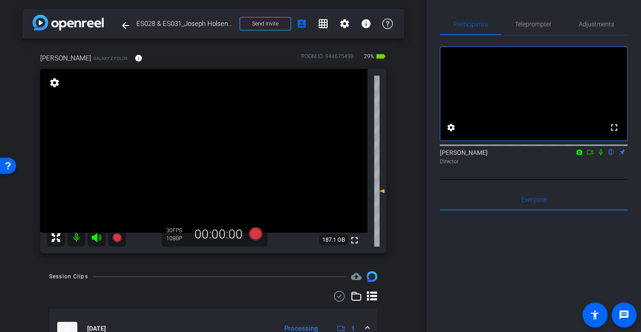
click at [590, 155] on icon at bounding box center [590, 152] width 7 height 6
click at [611, 155] on icon at bounding box center [611, 152] width 7 height 6
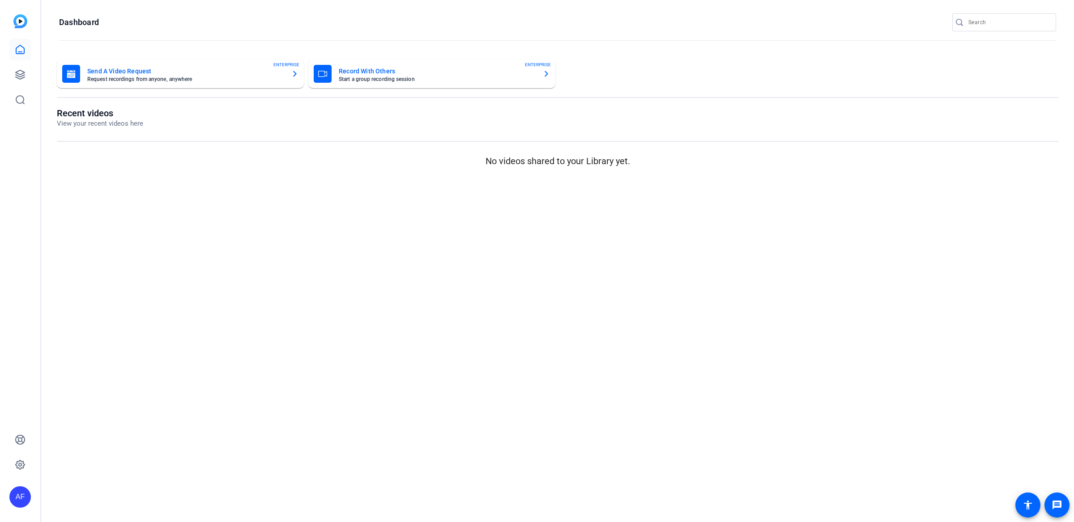
type input "[EMAIL_ADDRESS][DOMAIN_NAME]"
click at [29, 76] on div at bounding box center [537, 261] width 1074 height 522
click at [19, 73] on icon at bounding box center [20, 74] width 11 height 11
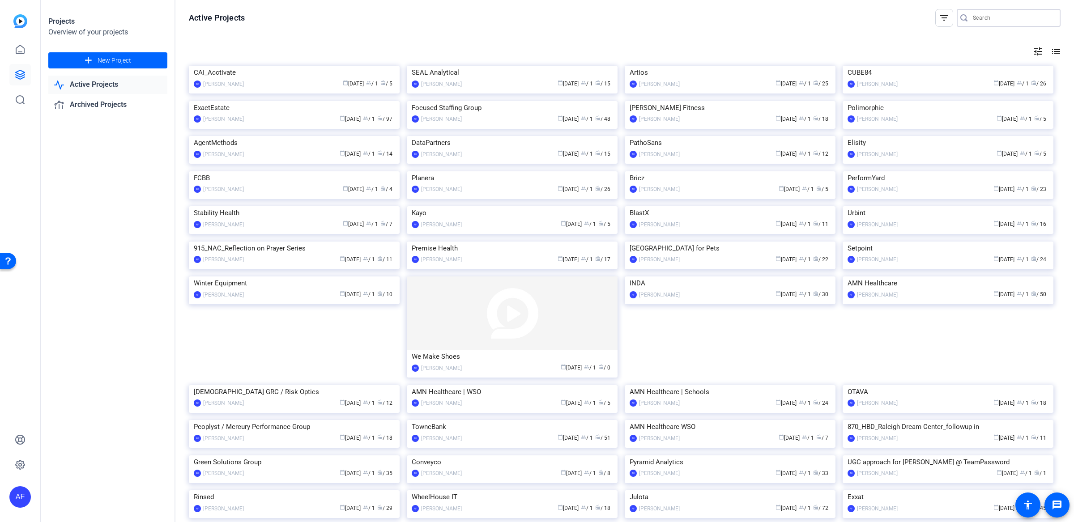
click at [1002, 23] on input "Search" at bounding box center [1013, 18] width 81 height 11
type input "exact"
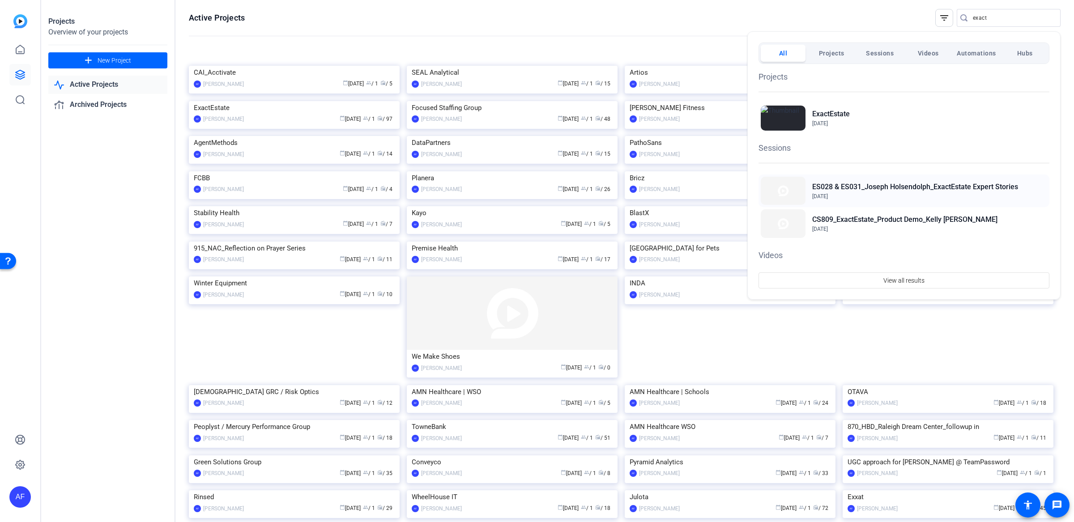
click at [897, 184] on h2 "ES028 & ES031_Joseph Holsendolph_ExactEstate Expert Stories" at bounding box center [915, 187] width 206 height 11
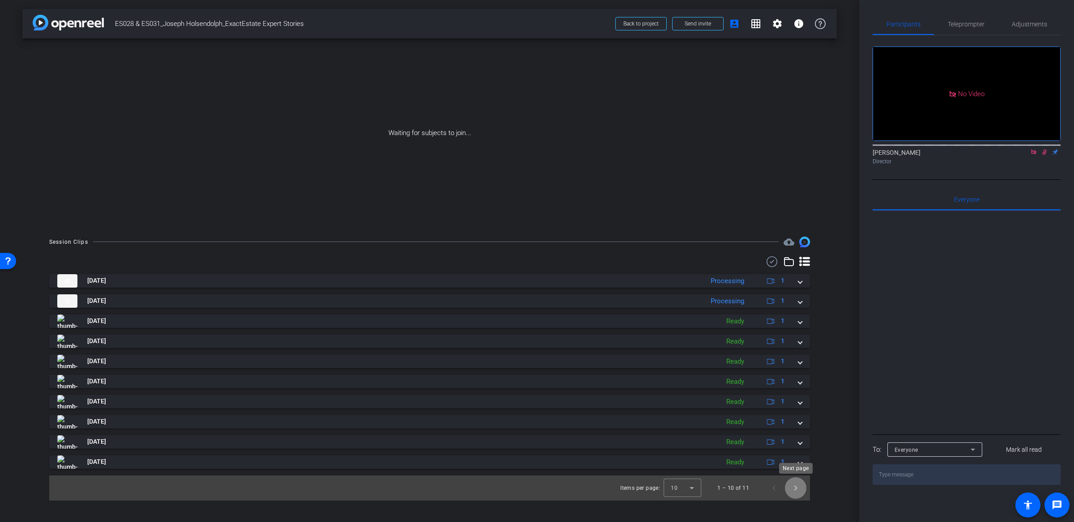
click at [793, 490] on span "Next page" at bounding box center [795, 487] width 21 height 21
